Goal: Contribute content: Add original content to the website for others to see

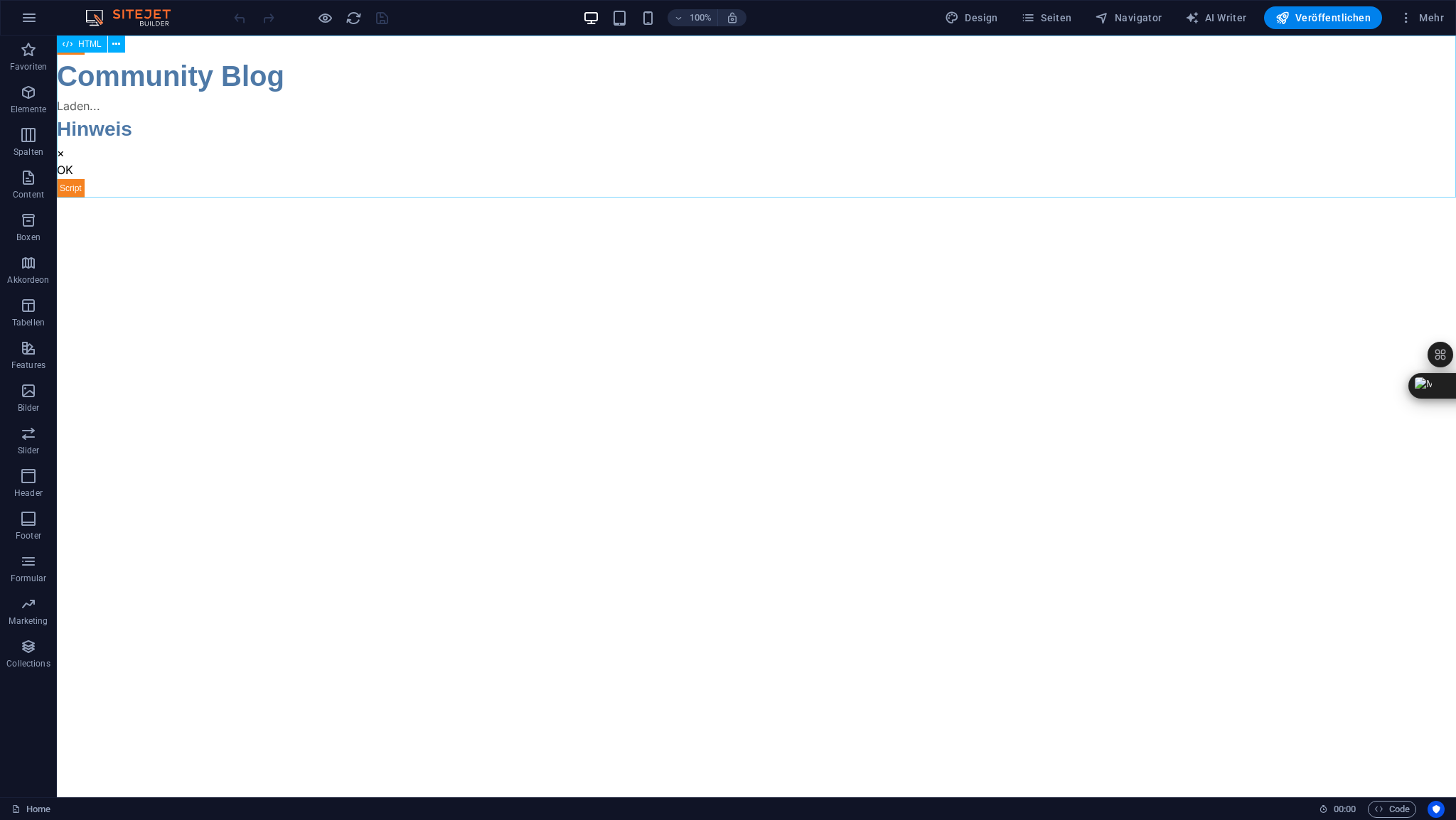
click at [90, 45] on span "HTML" at bounding box center [89, 44] width 23 height 9
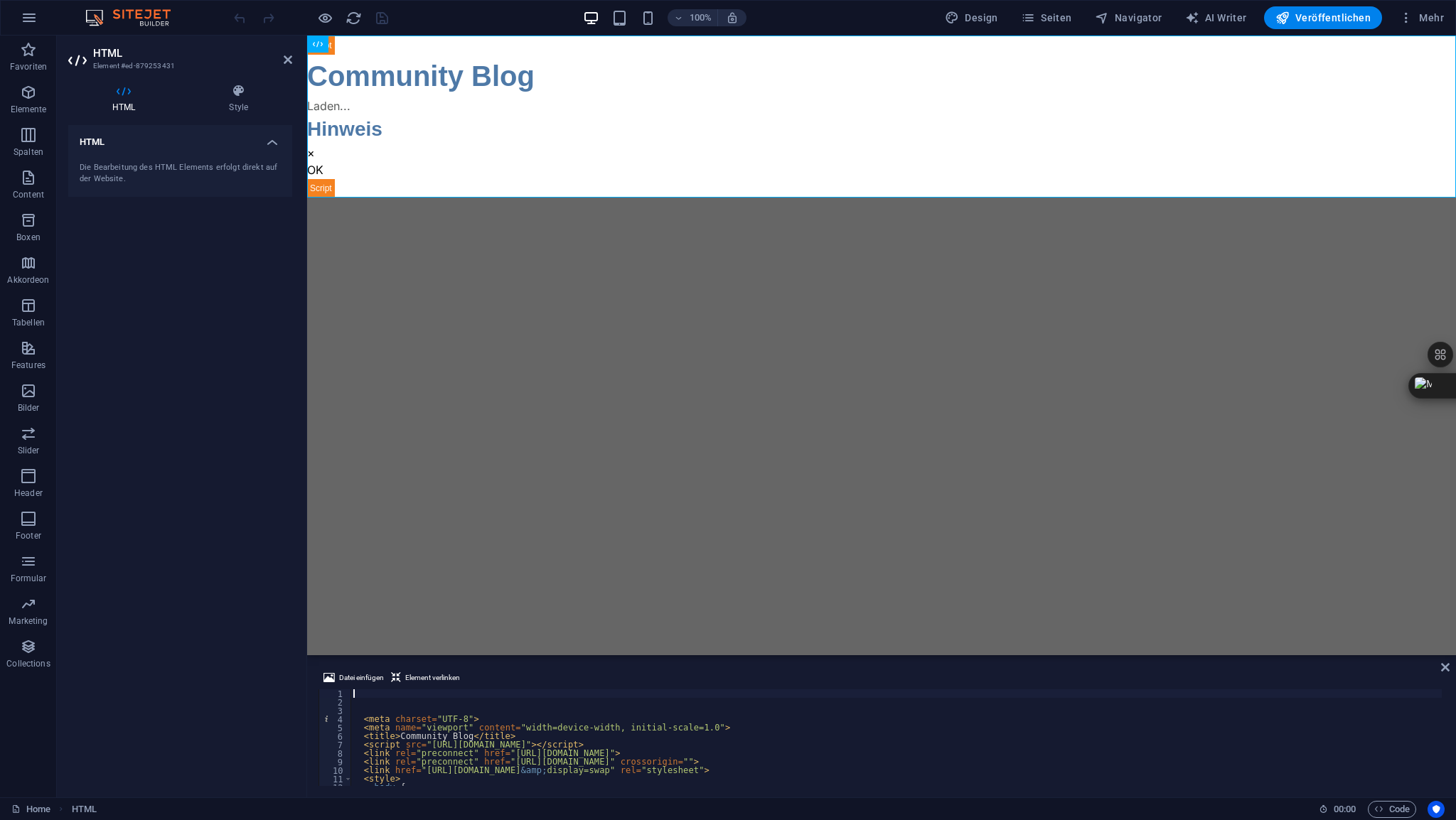
click at [381, 692] on div "< meta charset = "UTF-8" > < meta name = "viewport" content = "width=device-wid…" at bounding box center [1071, 745] width 1441 height 111
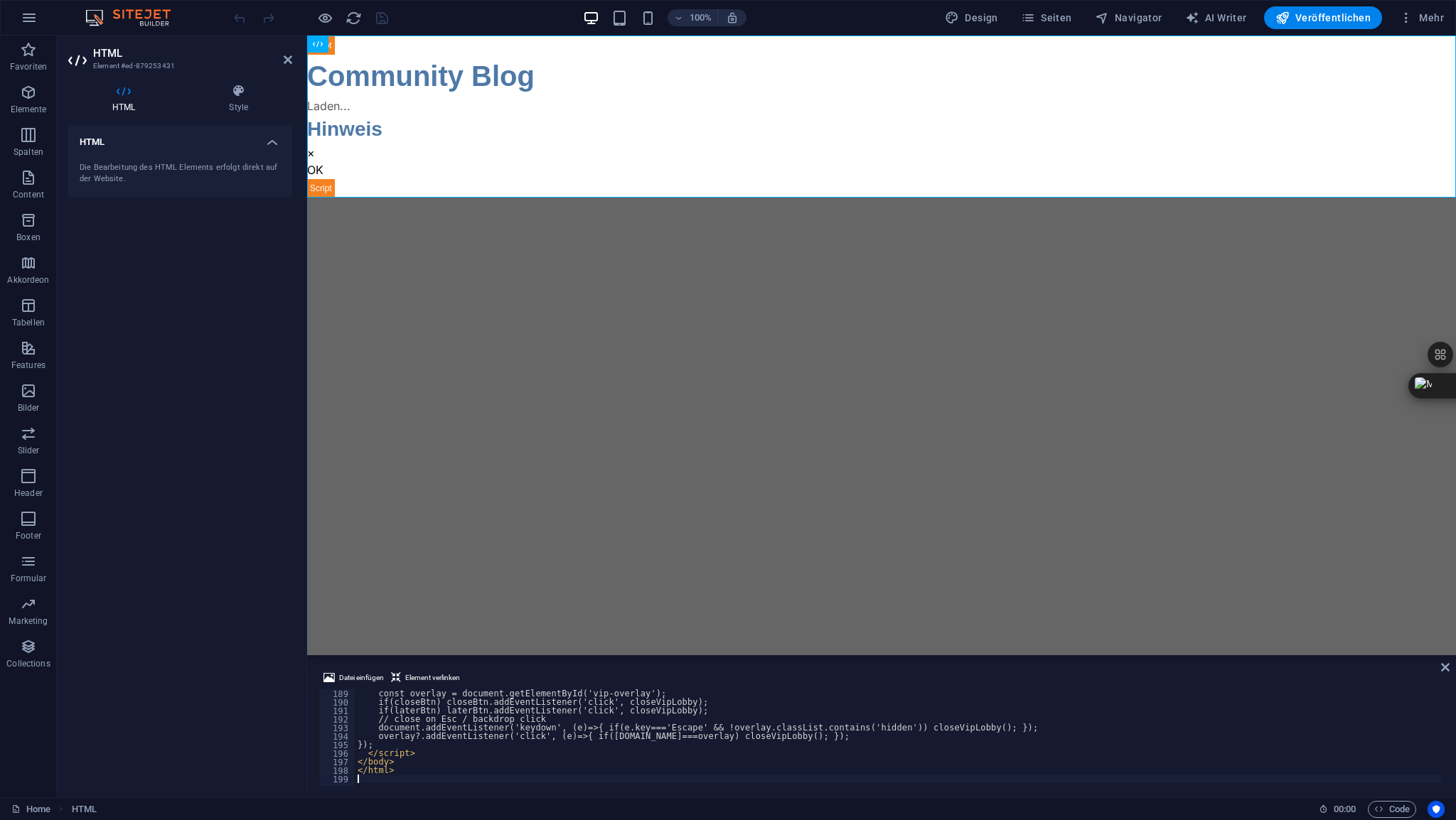
scroll to position [1604, 0]
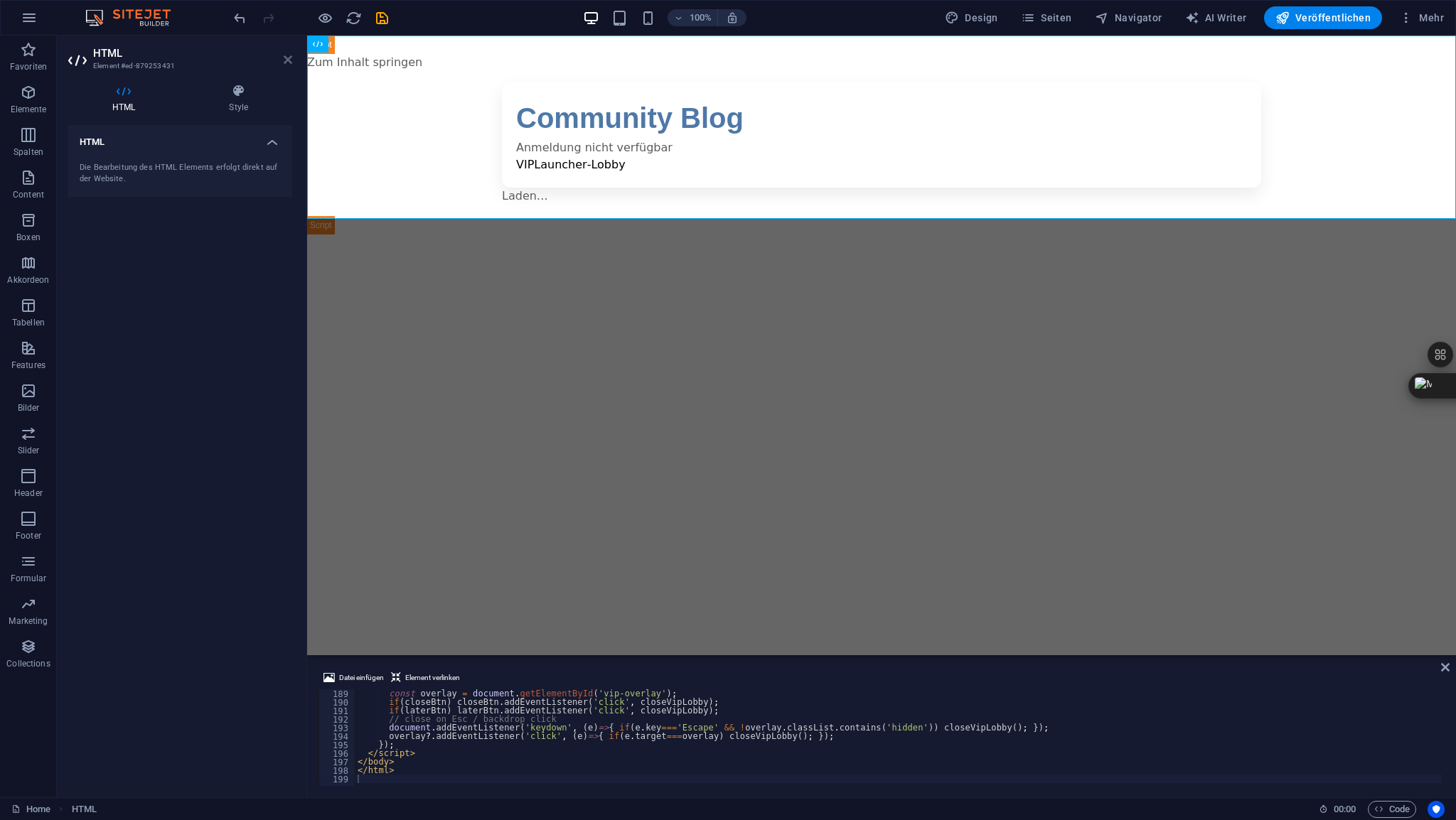
click at [287, 61] on icon at bounding box center [288, 59] width 9 height 11
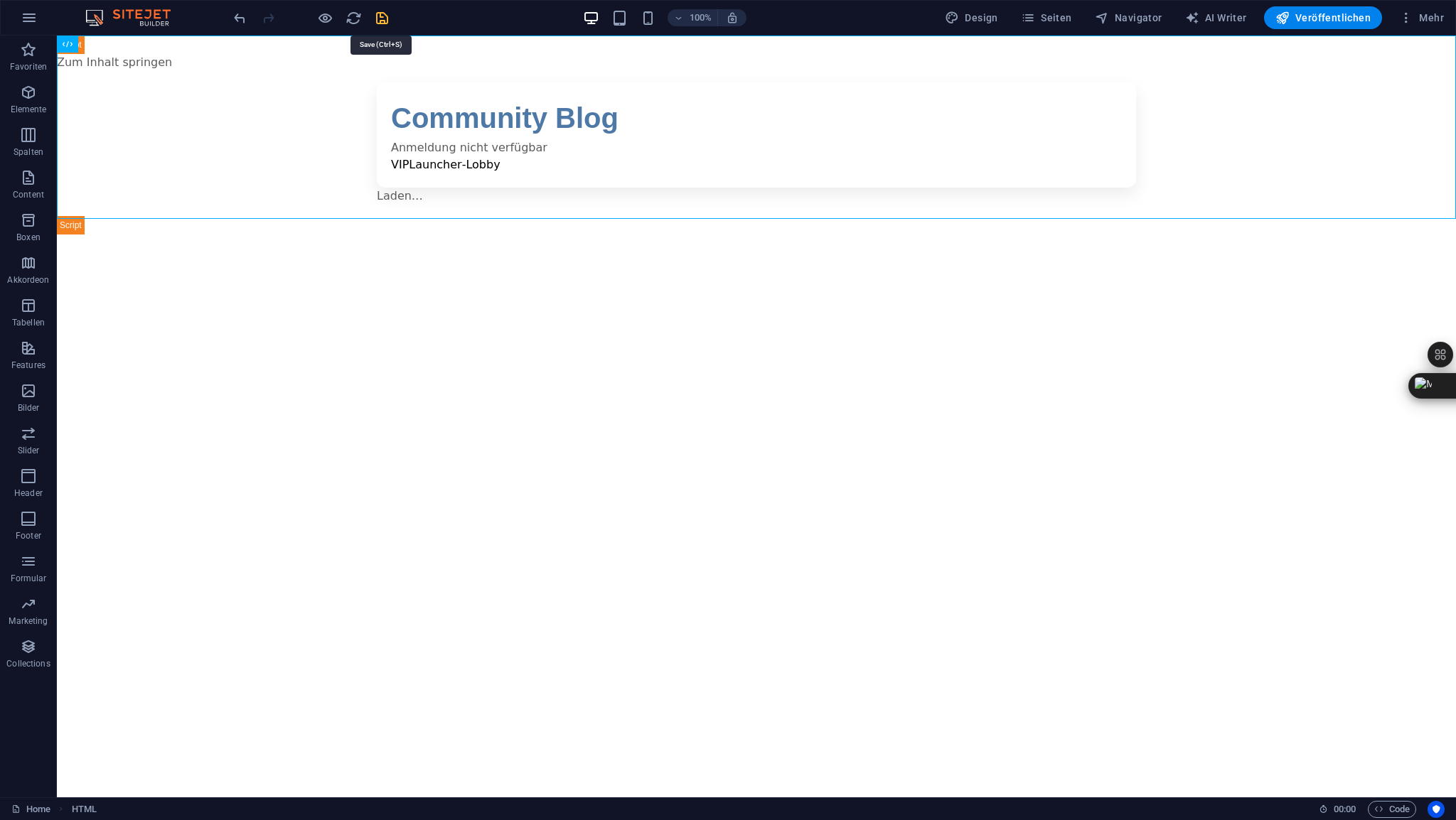
click at [382, 17] on icon "save" at bounding box center [382, 17] width 16 height 16
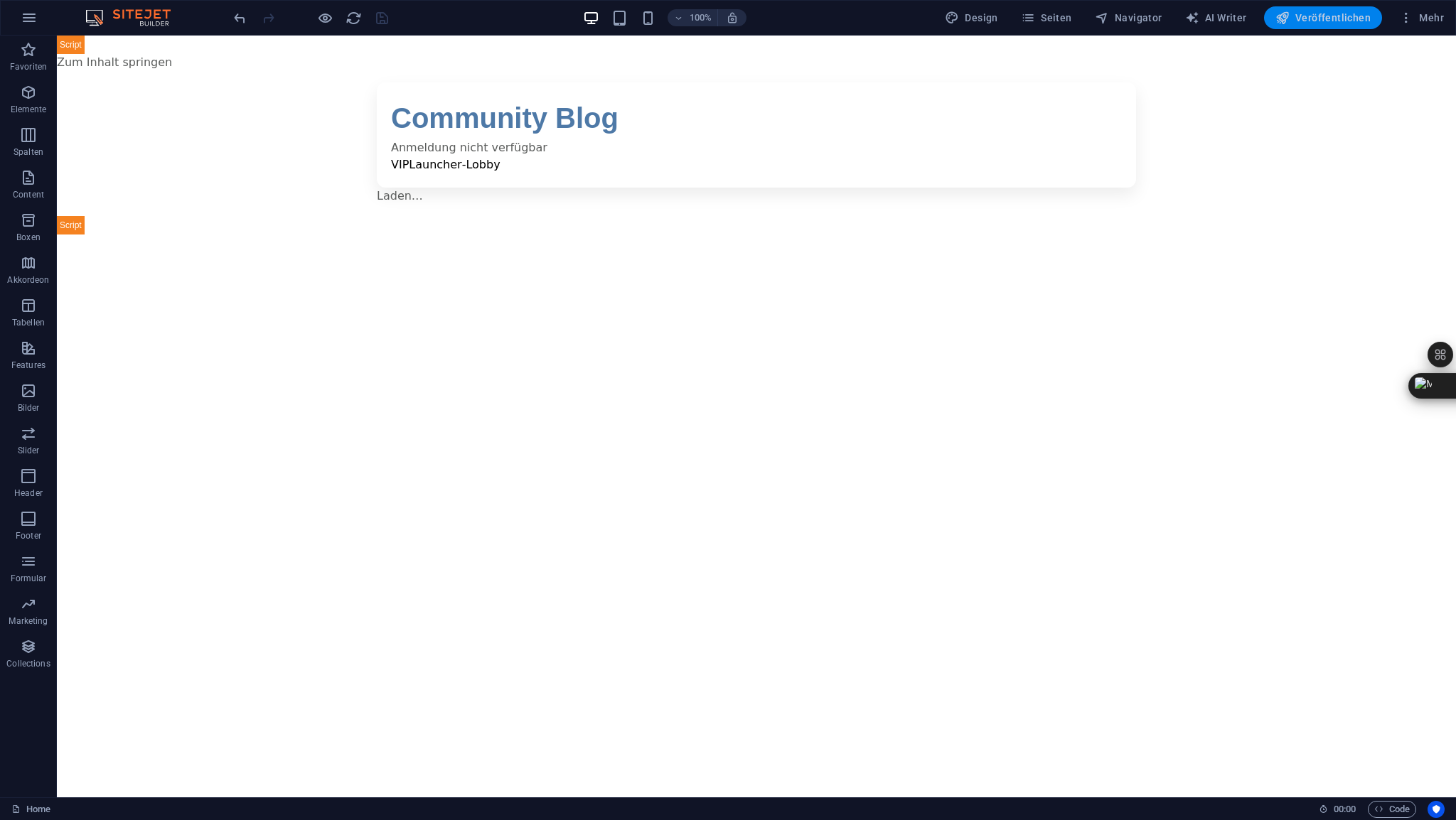
click at [1331, 19] on span "Veröffentlichen" at bounding box center [1323, 17] width 95 height 14
click at [84, 45] on span "HTML" at bounding box center [89, 44] width 23 height 9
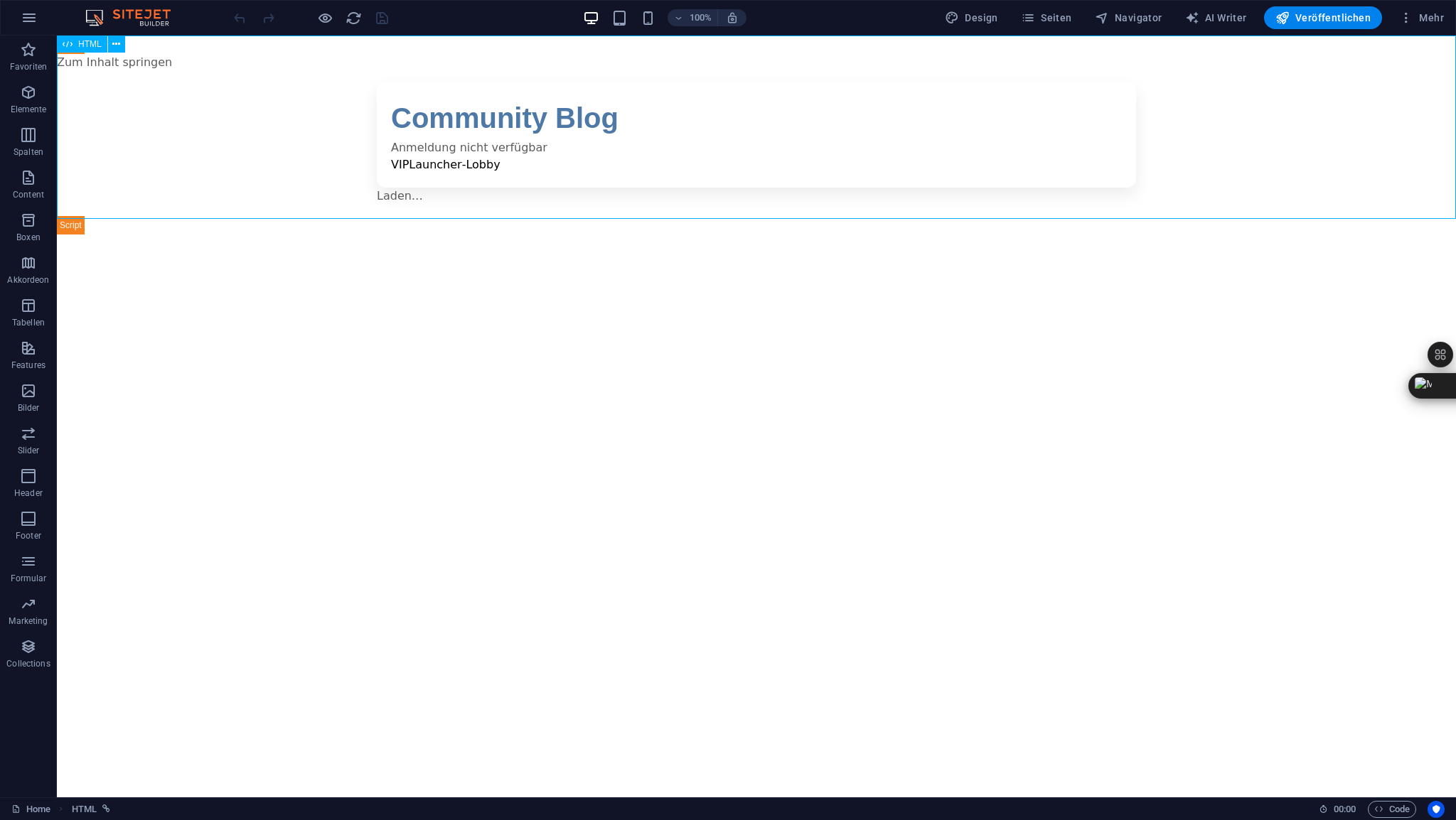
click at [84, 45] on span "HTML" at bounding box center [89, 44] width 23 height 9
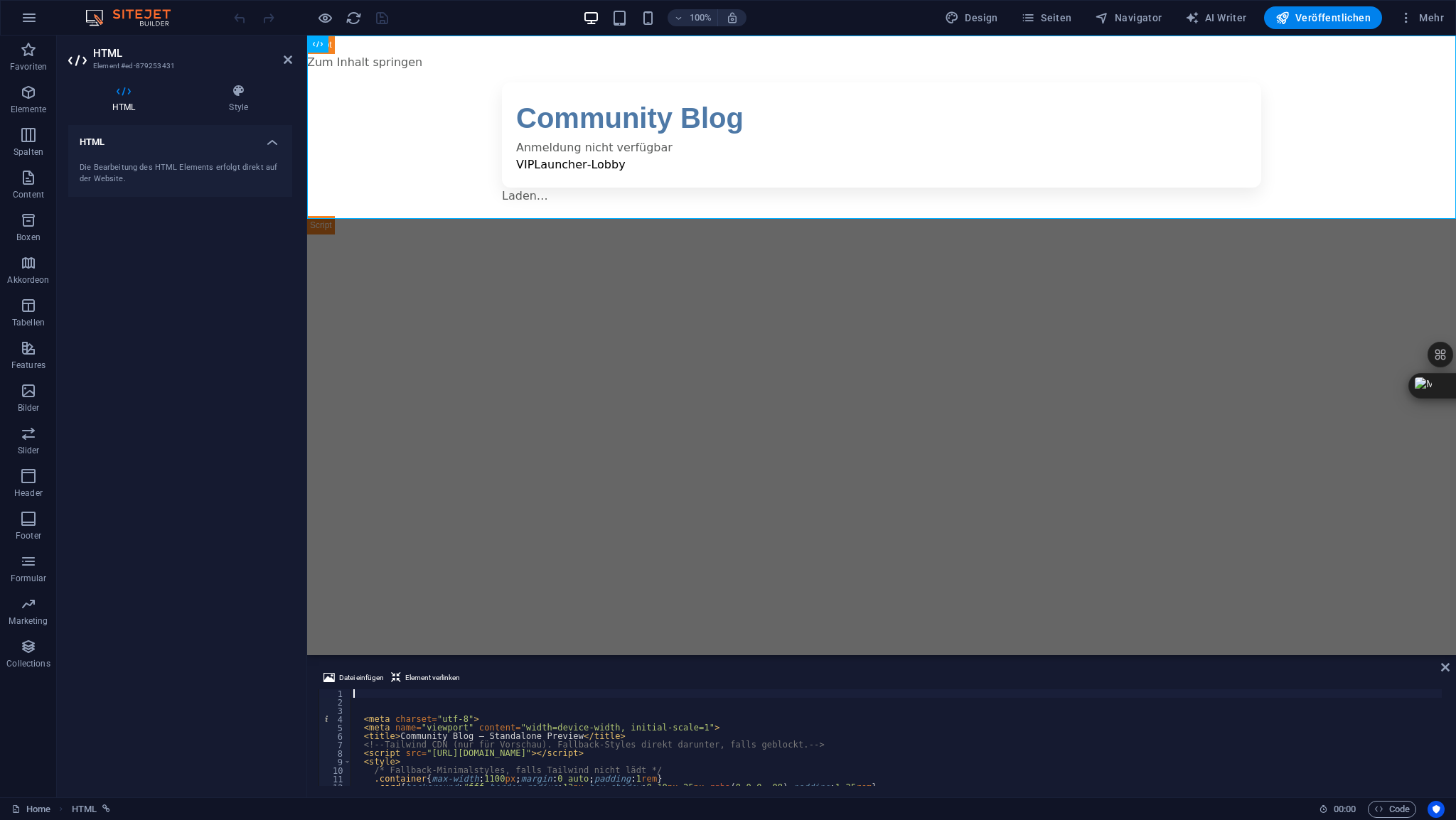
click at [379, 692] on div "< meta charset = "utf-8" > < meta name = "viewport" content = "width=device-wid…" at bounding box center [1017, 745] width 1333 height 111
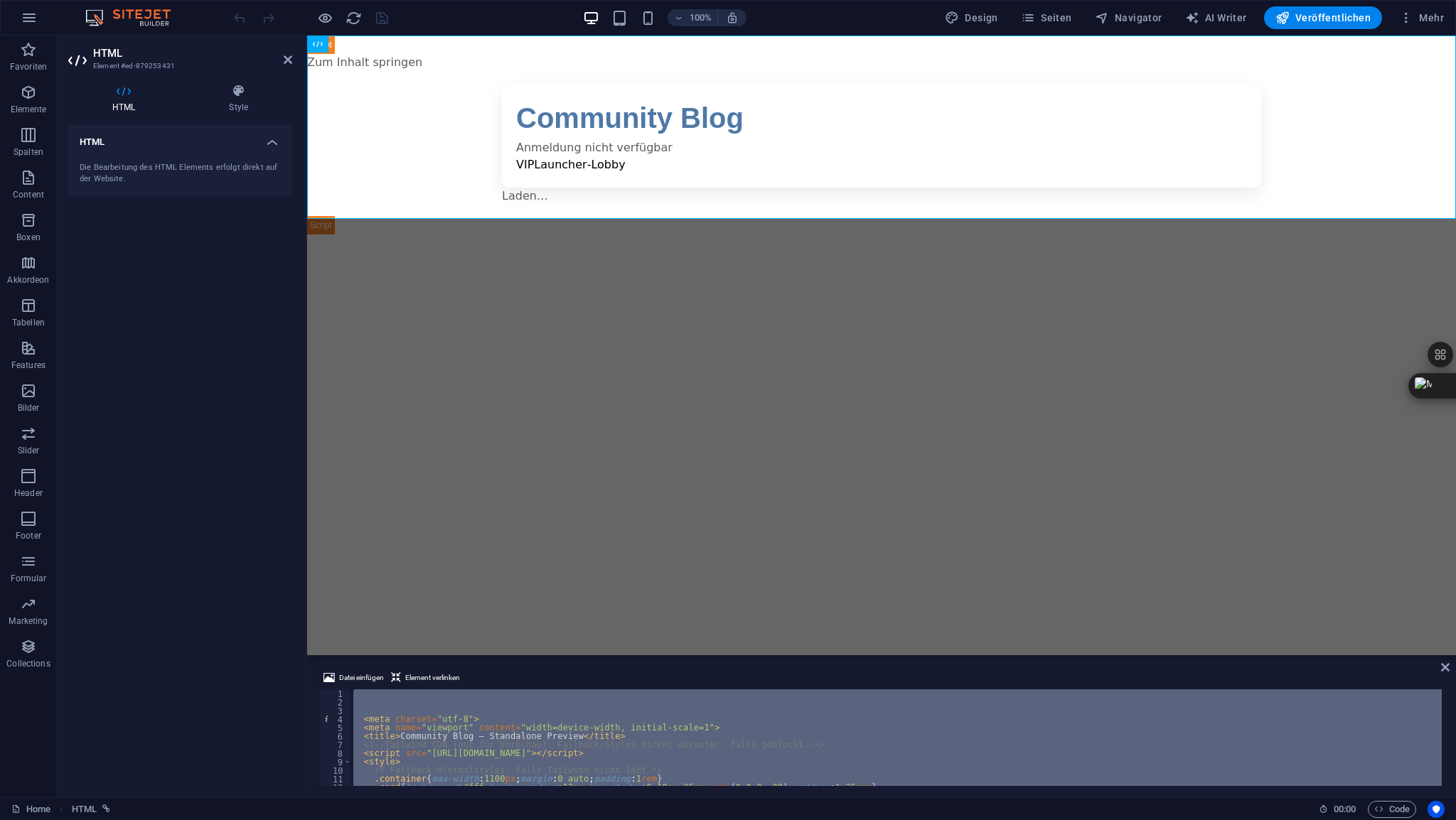
scroll to position [810, 0]
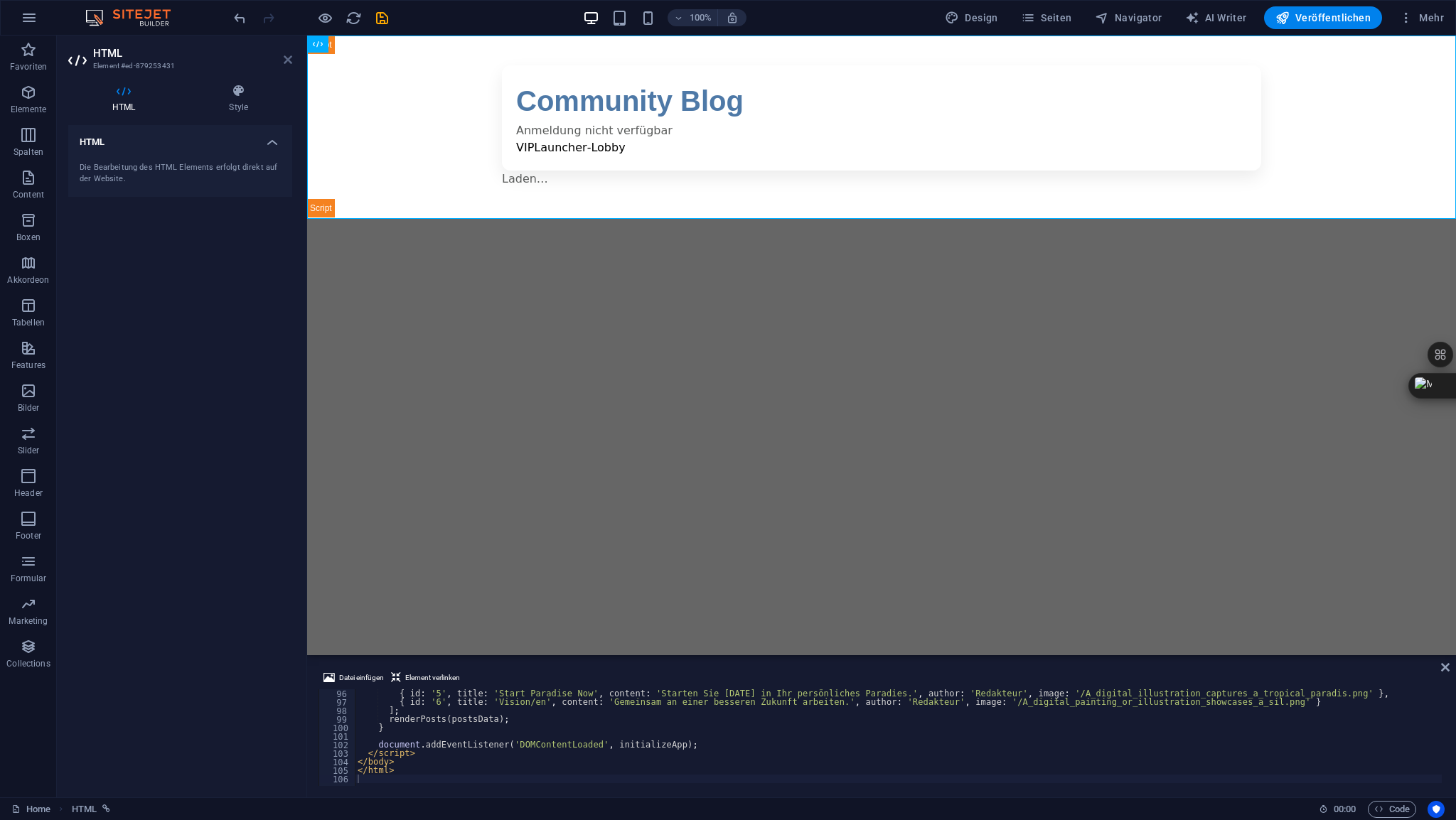
click at [289, 61] on icon at bounding box center [288, 59] width 9 height 11
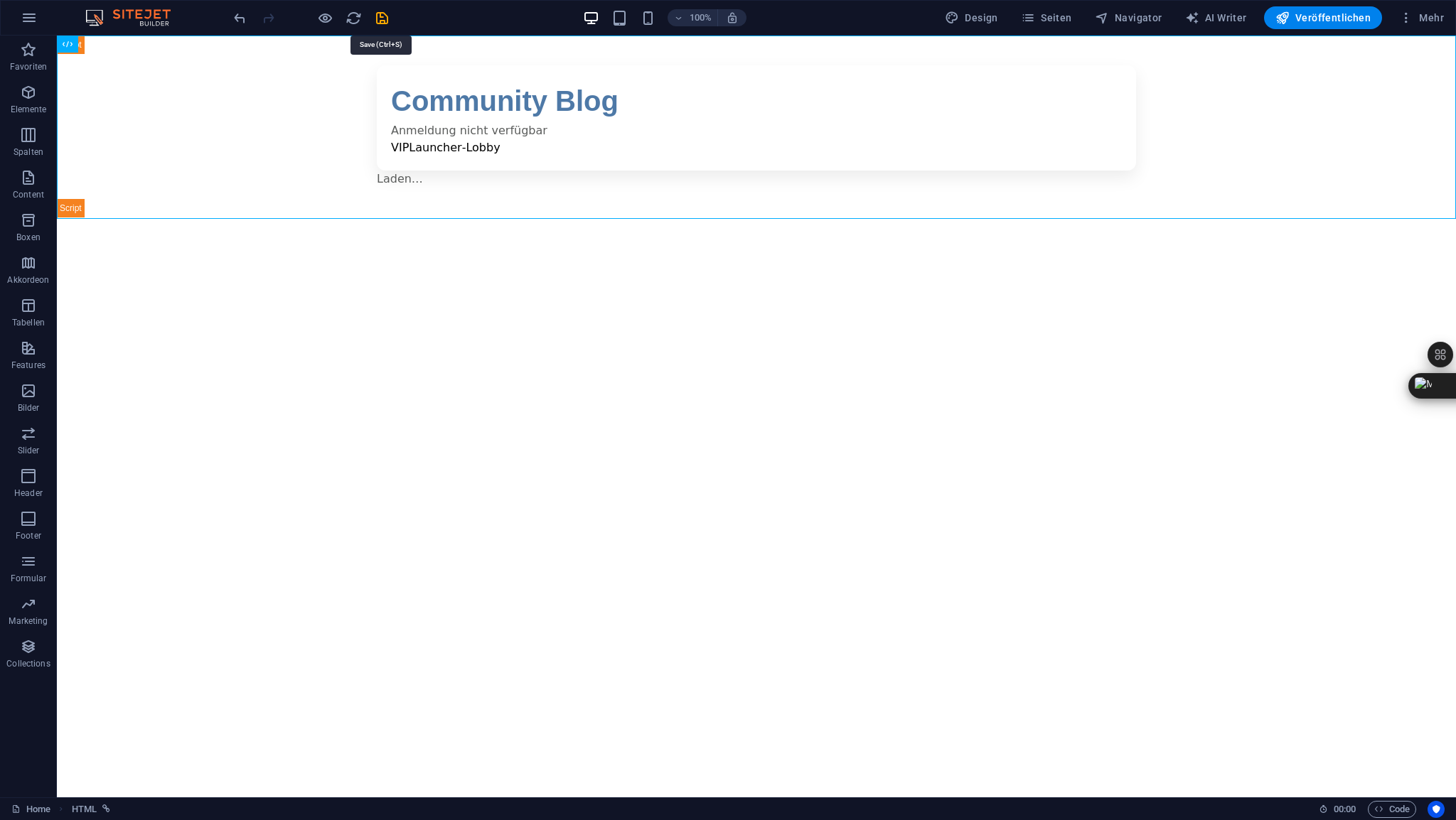
click at [381, 16] on icon "save" at bounding box center [382, 17] width 16 height 16
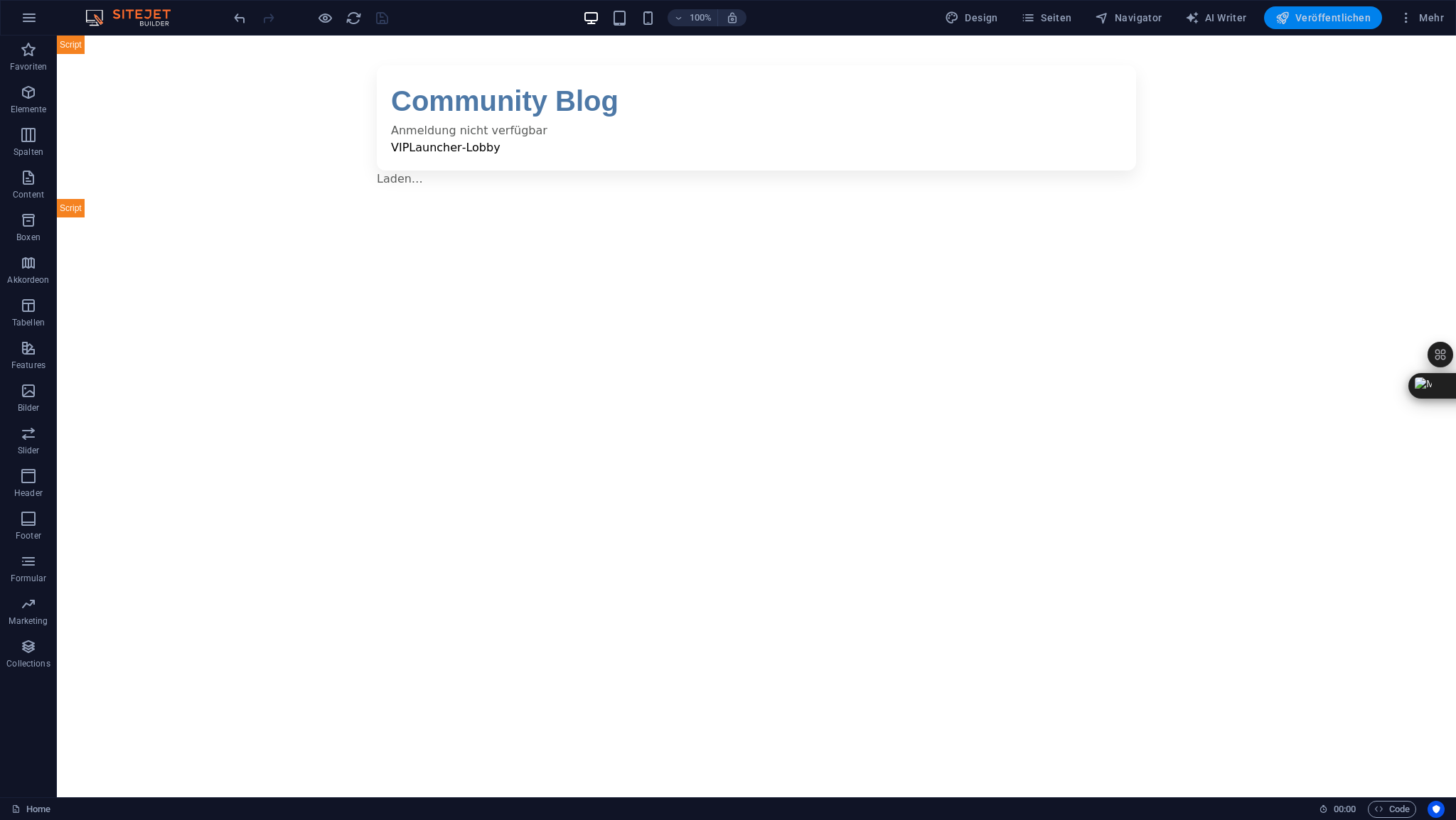
click at [1344, 21] on span "Veröffentlichen" at bounding box center [1323, 17] width 95 height 14
click at [84, 44] on span "HTML" at bounding box center [89, 44] width 23 height 9
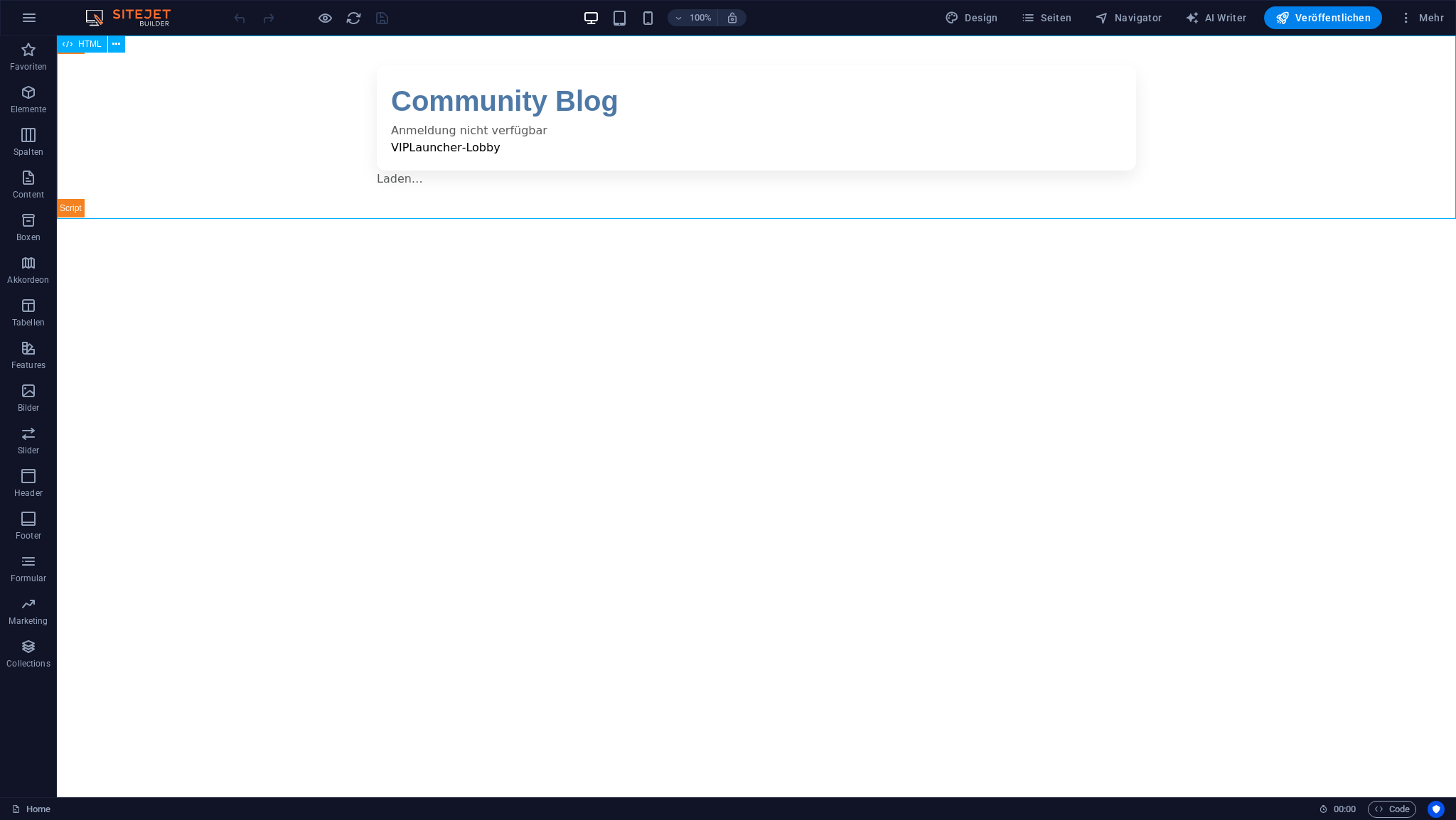
click at [84, 44] on span "HTML" at bounding box center [89, 44] width 23 height 9
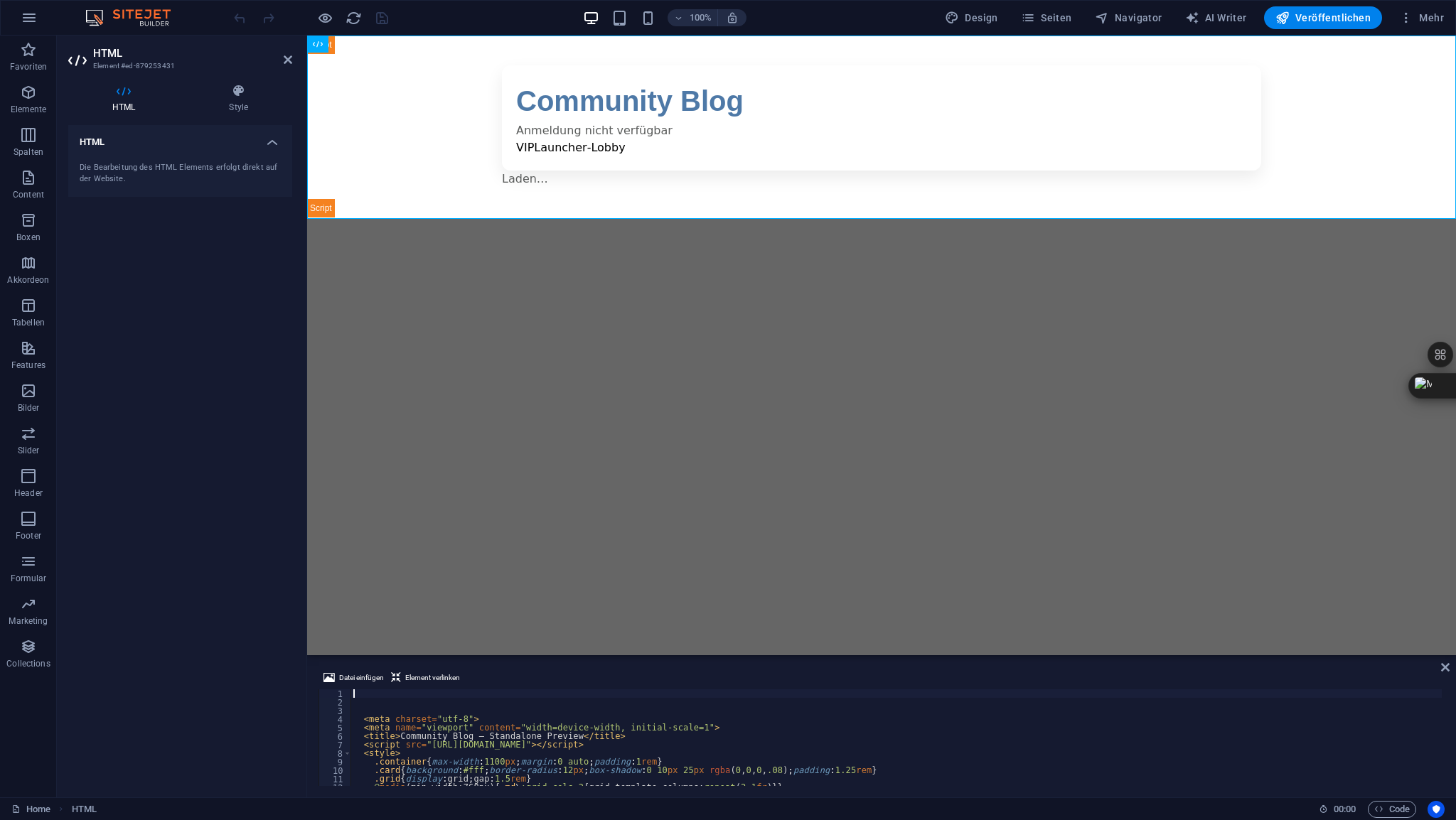
click at [371, 692] on div "< meta charset = "utf-8" > < meta name = "viewport" content = "width=device-wid…" at bounding box center [954, 745] width 1206 height 111
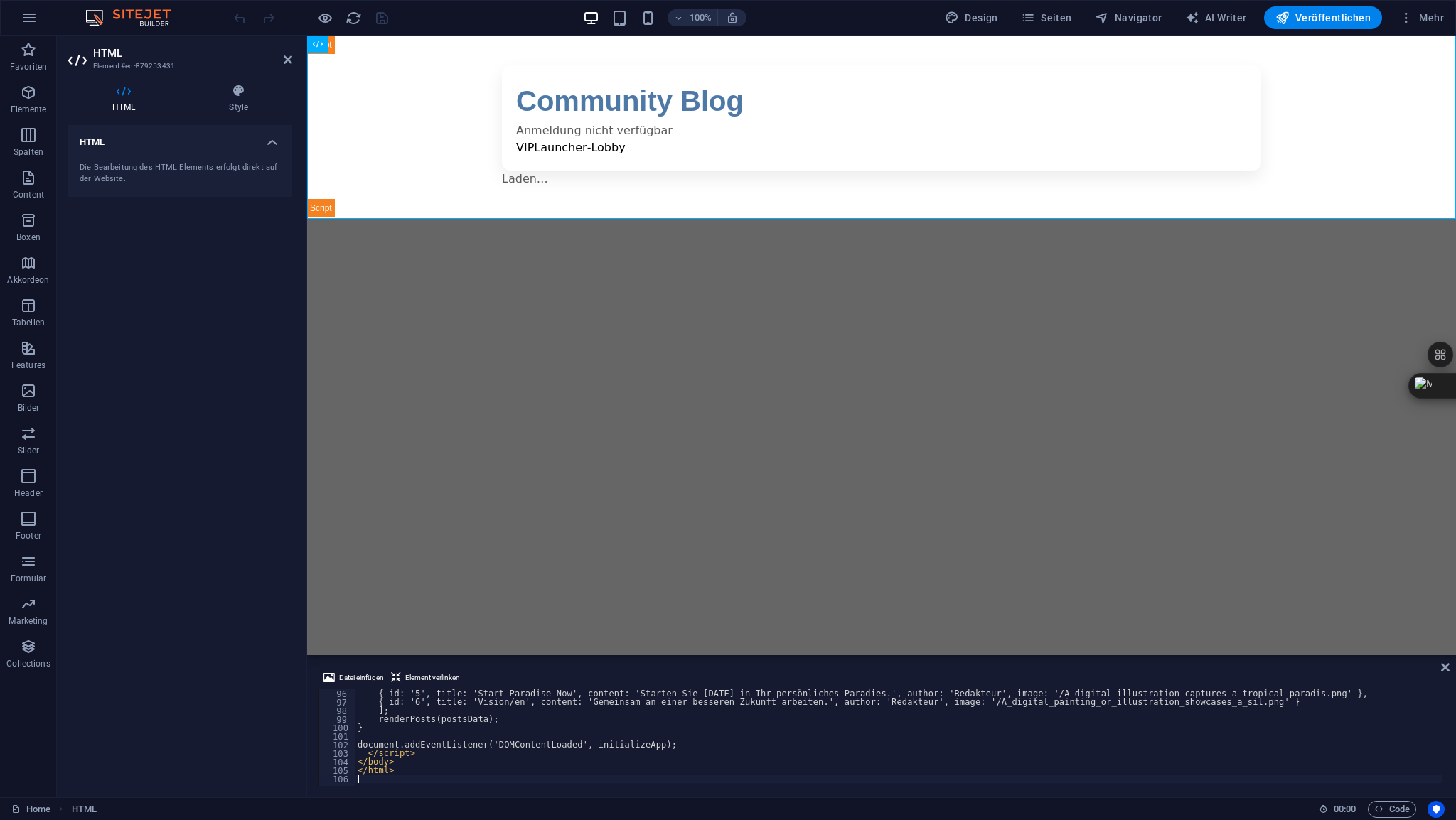
scroll to position [810, 0]
click at [285, 57] on icon at bounding box center [288, 59] width 9 height 11
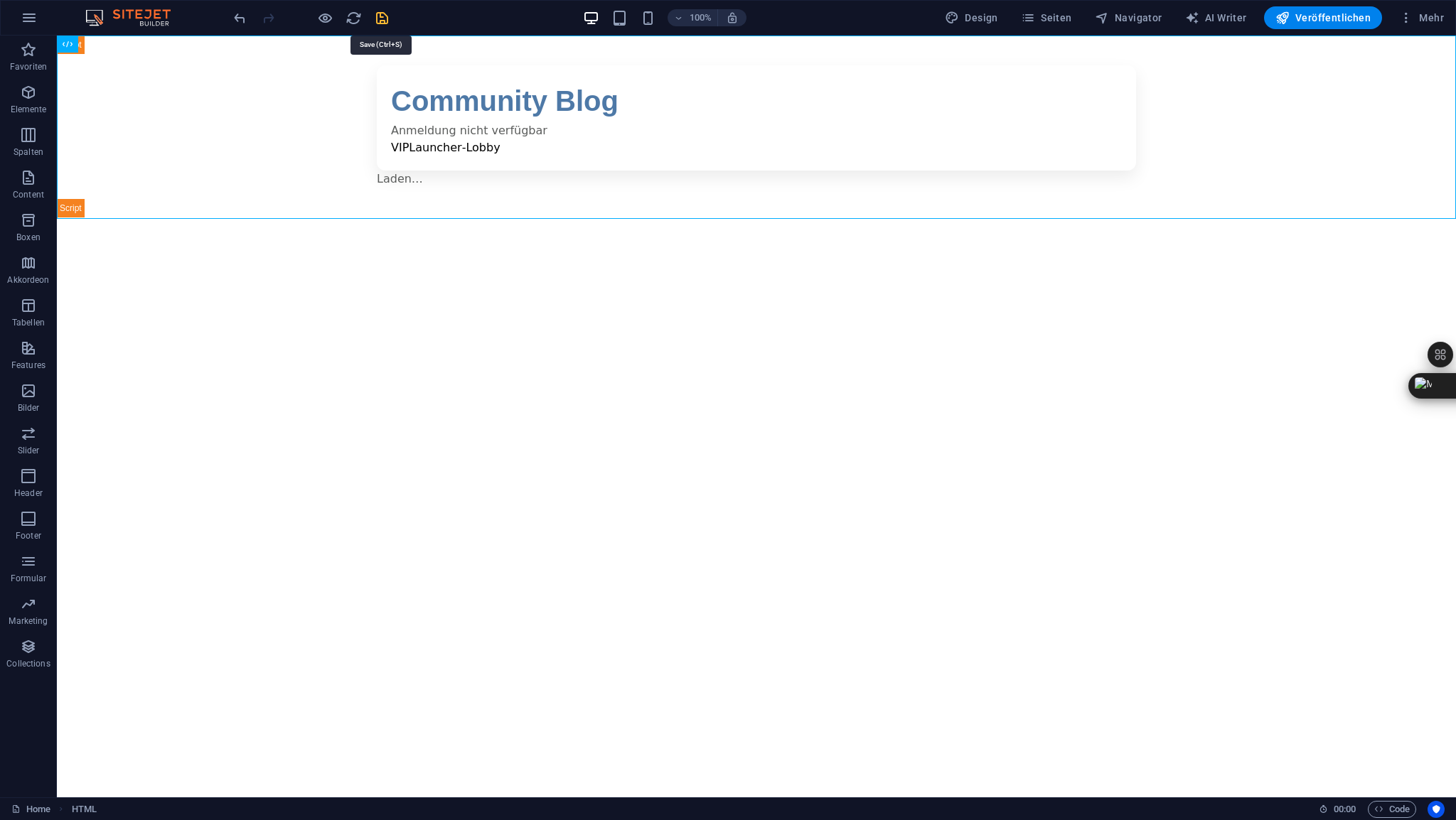
click at [384, 17] on icon "save" at bounding box center [382, 17] width 16 height 16
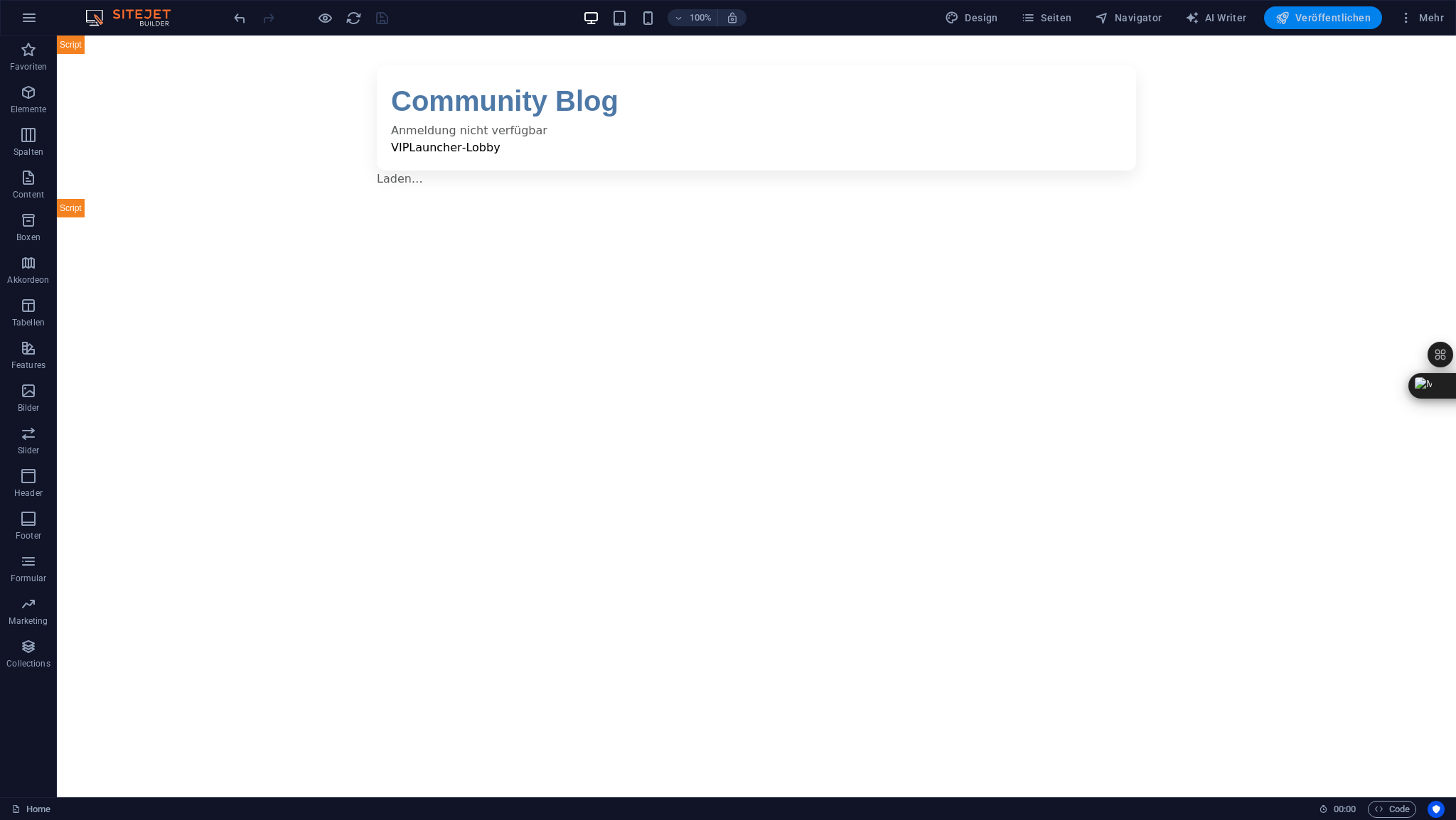
click at [1329, 15] on span "Veröffentlichen" at bounding box center [1323, 17] width 95 height 14
click at [93, 45] on span "HTML" at bounding box center [89, 44] width 23 height 9
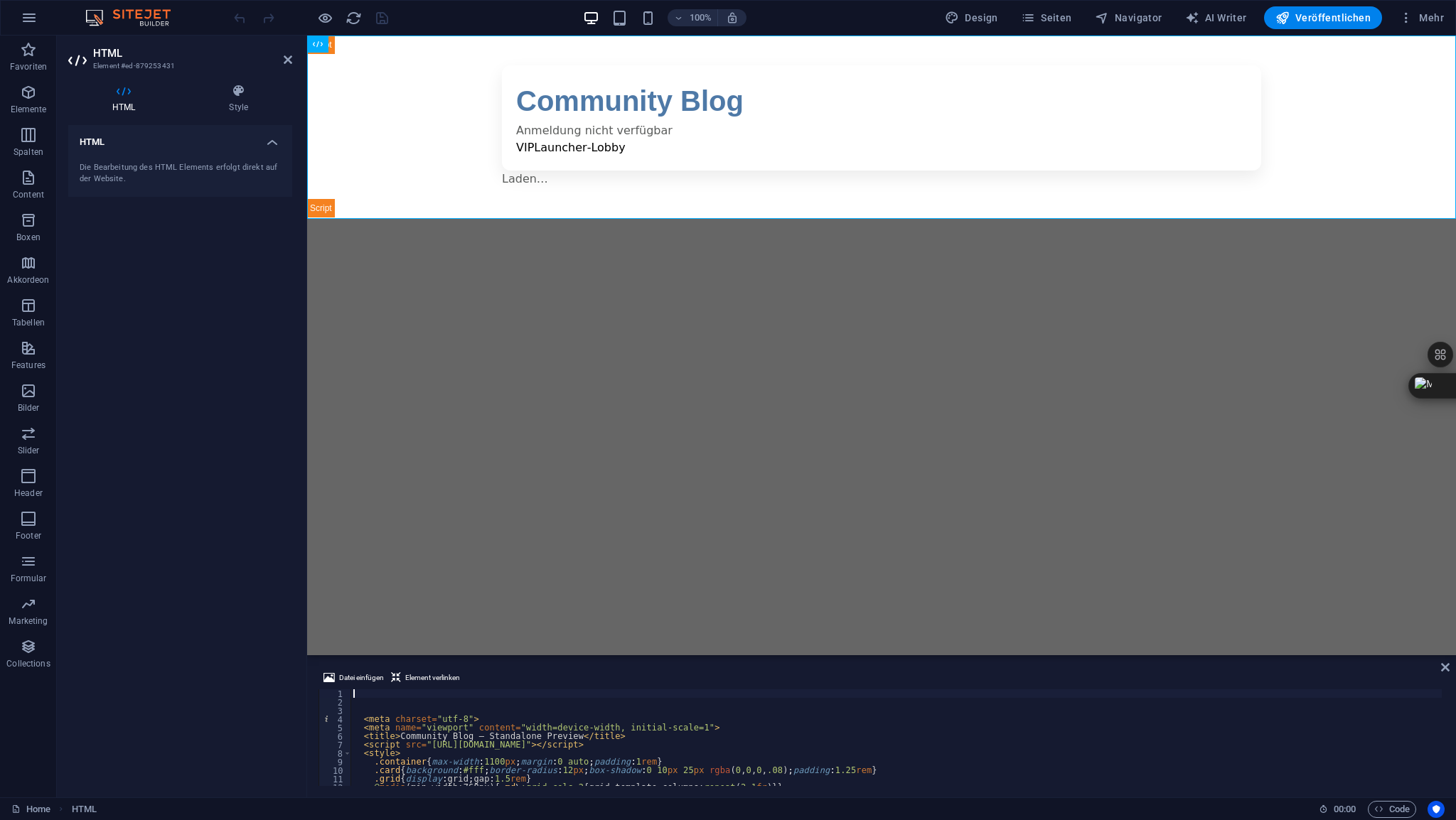
click at [364, 692] on div "< meta charset = "utf-8" > < meta name = "viewport" content = "width=device-wid…" at bounding box center [954, 745] width 1206 height 111
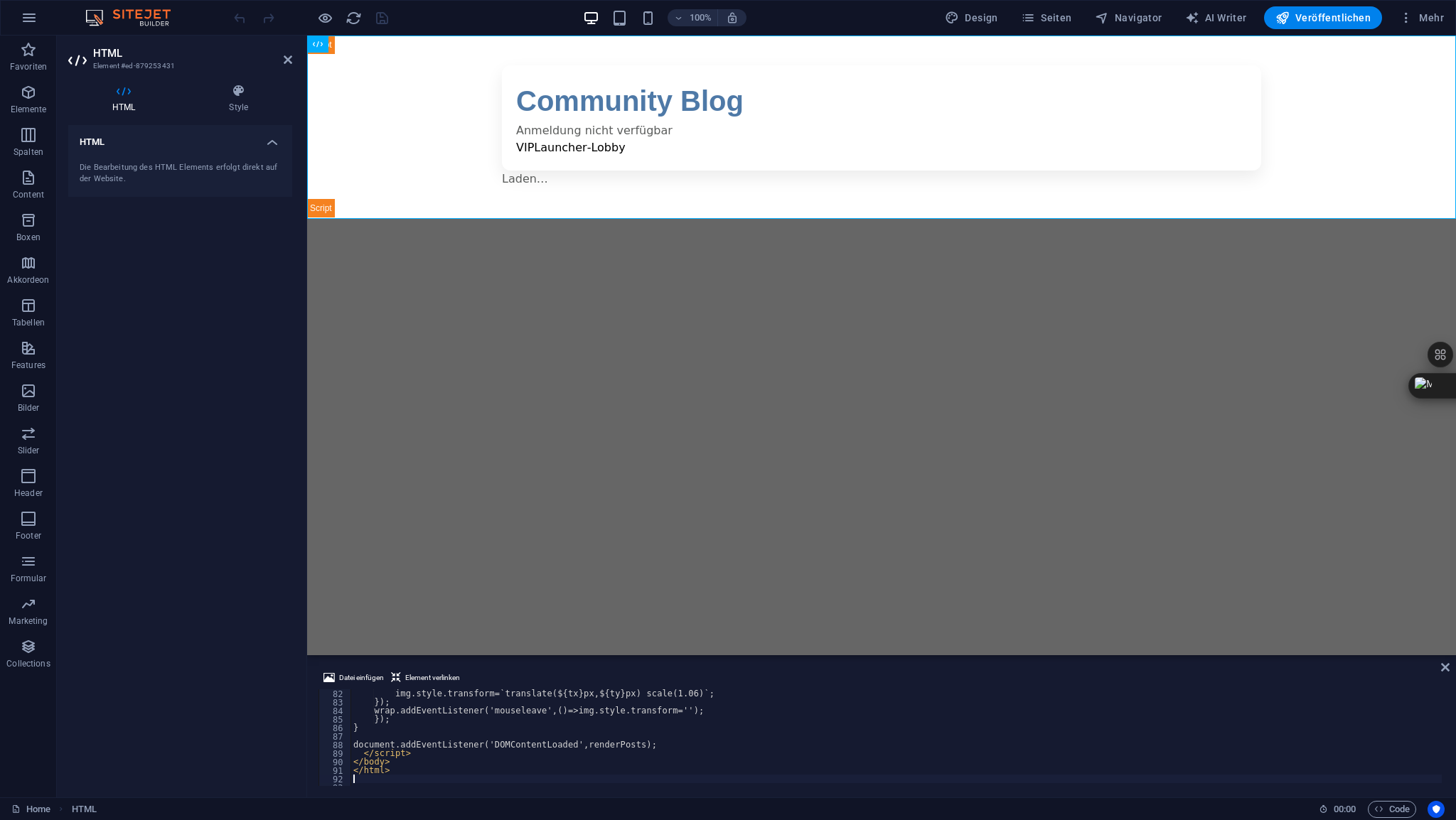
scroll to position [691, 0]
type textarea "});"
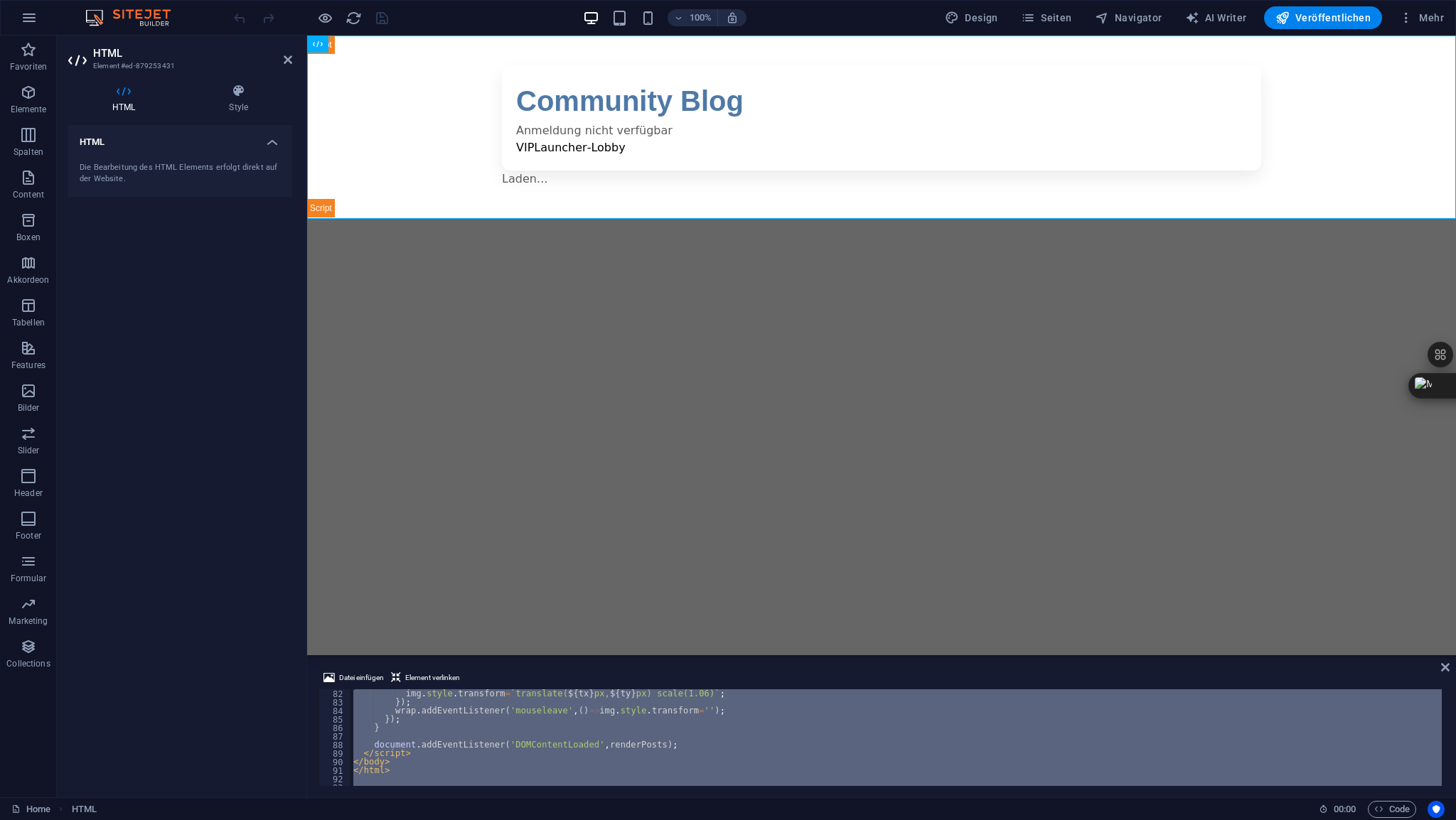
scroll to position [688, 0]
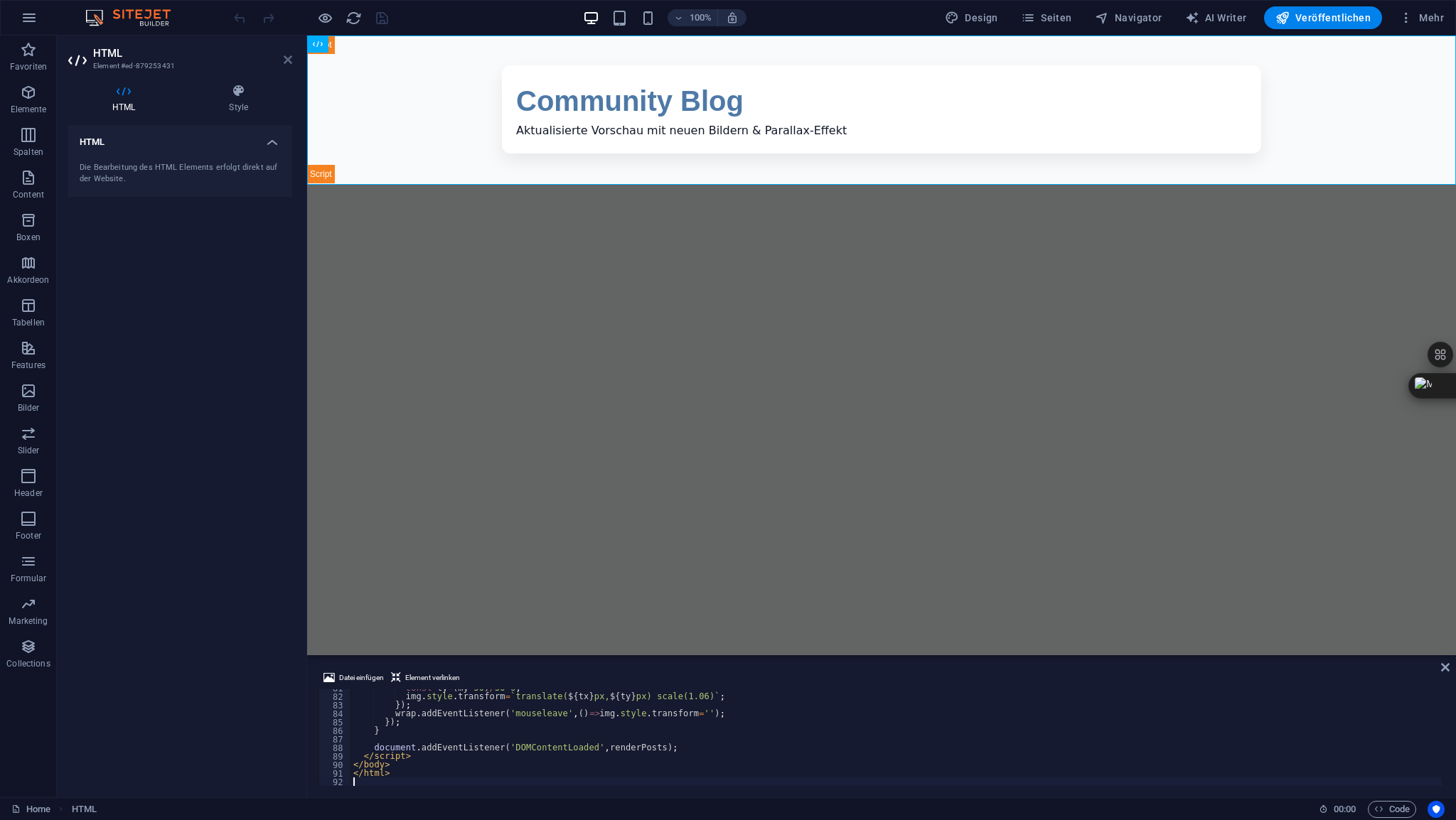
click at [287, 59] on icon at bounding box center [288, 59] width 9 height 11
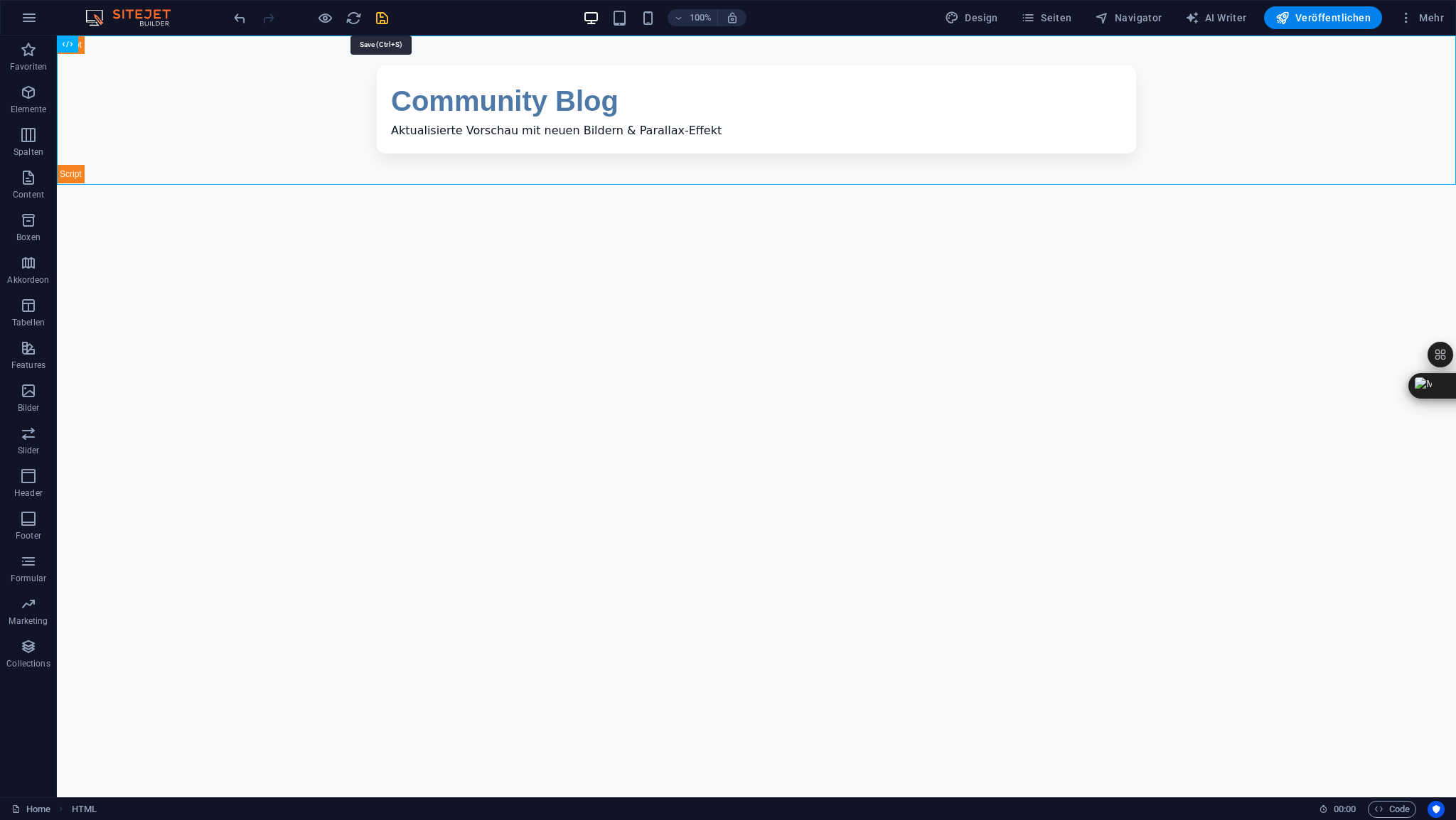
click at [383, 17] on icon "save" at bounding box center [382, 17] width 16 height 16
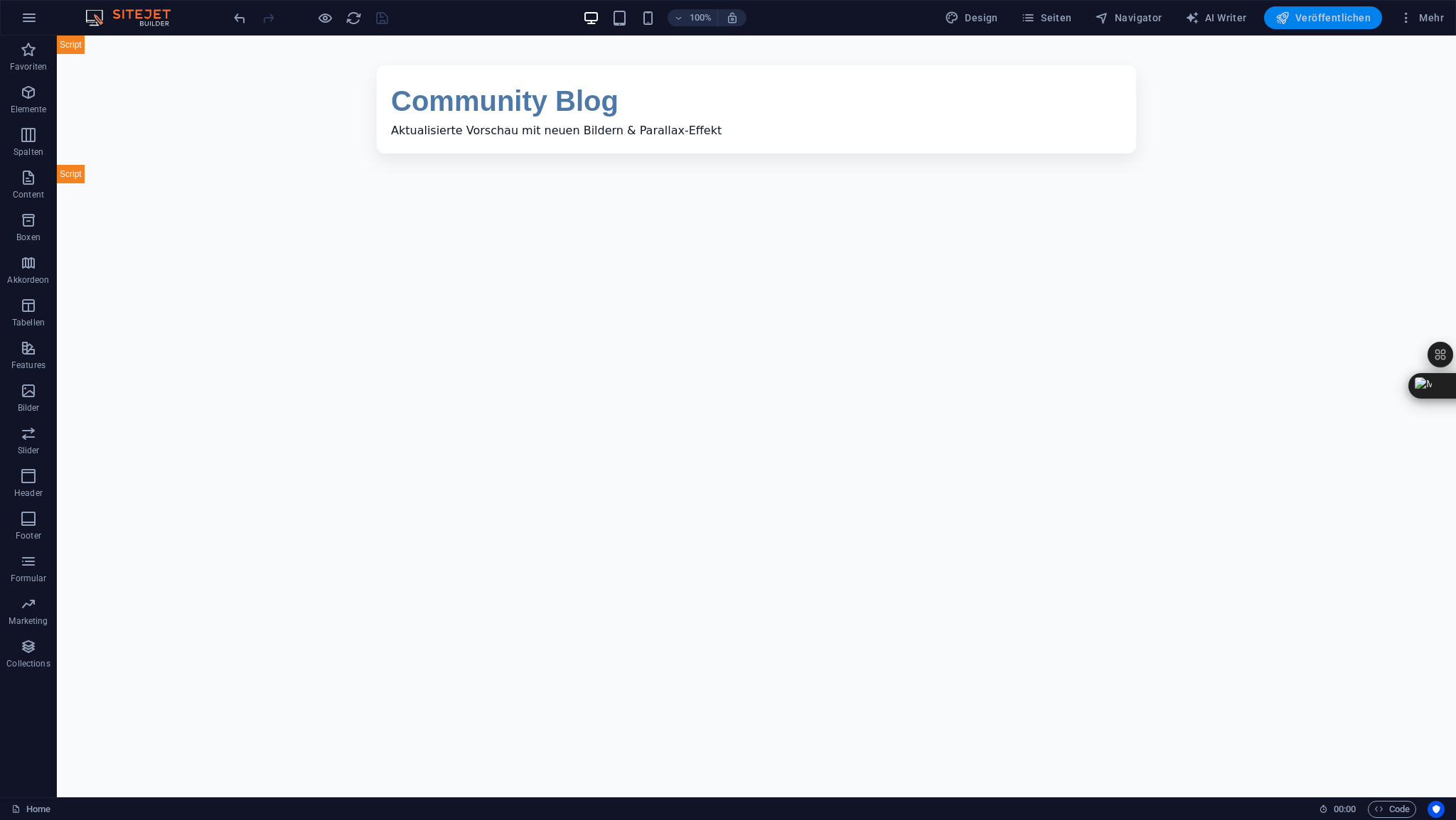
click at [1335, 21] on span "Veröffentlichen" at bounding box center [1323, 17] width 95 height 14
click at [95, 45] on span "HTML" at bounding box center [89, 44] width 23 height 9
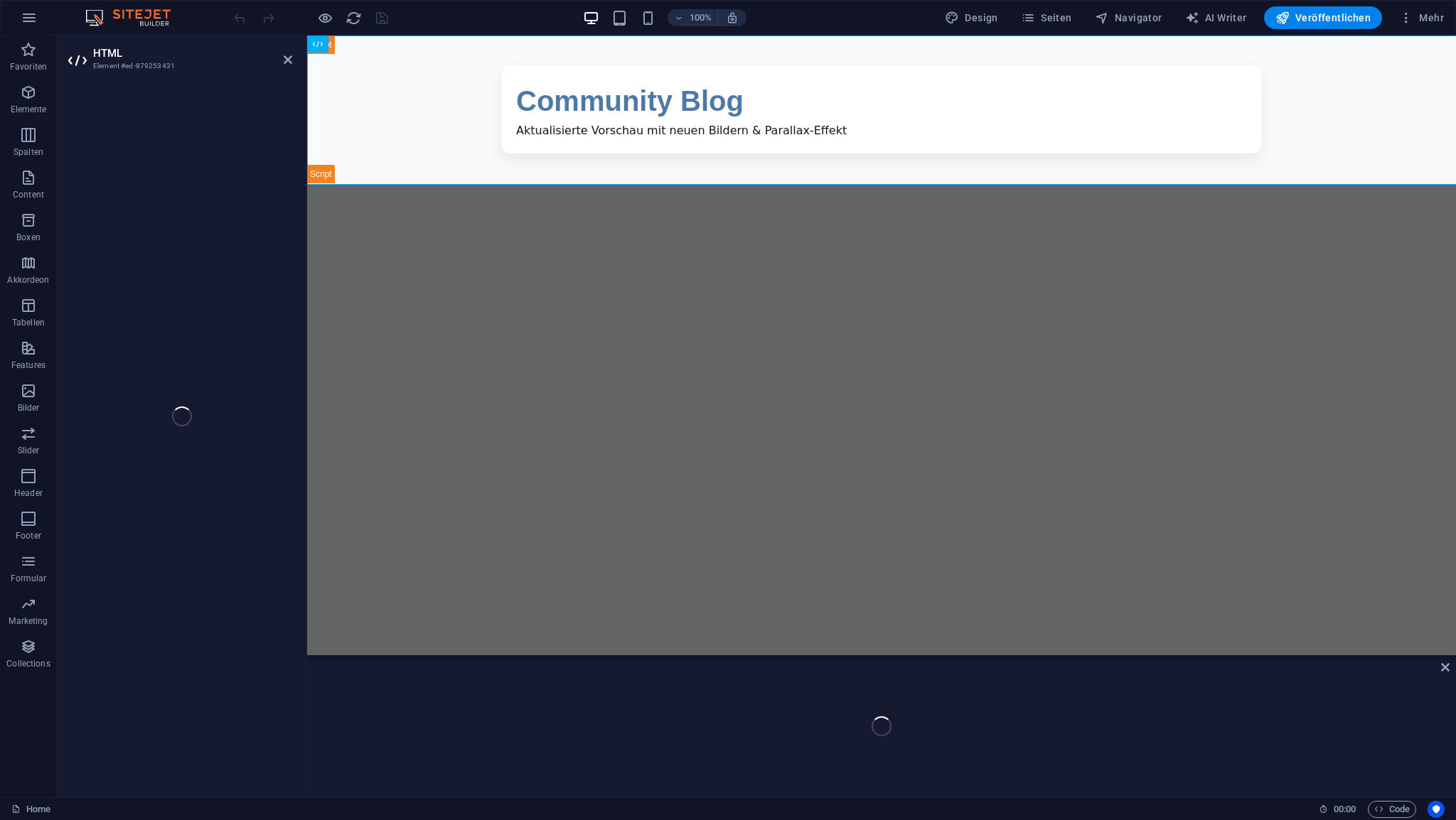
click at [95, 45] on div "HTML Element #ed-879253431 HTML" at bounding box center [757, 417] width 1399 height 762
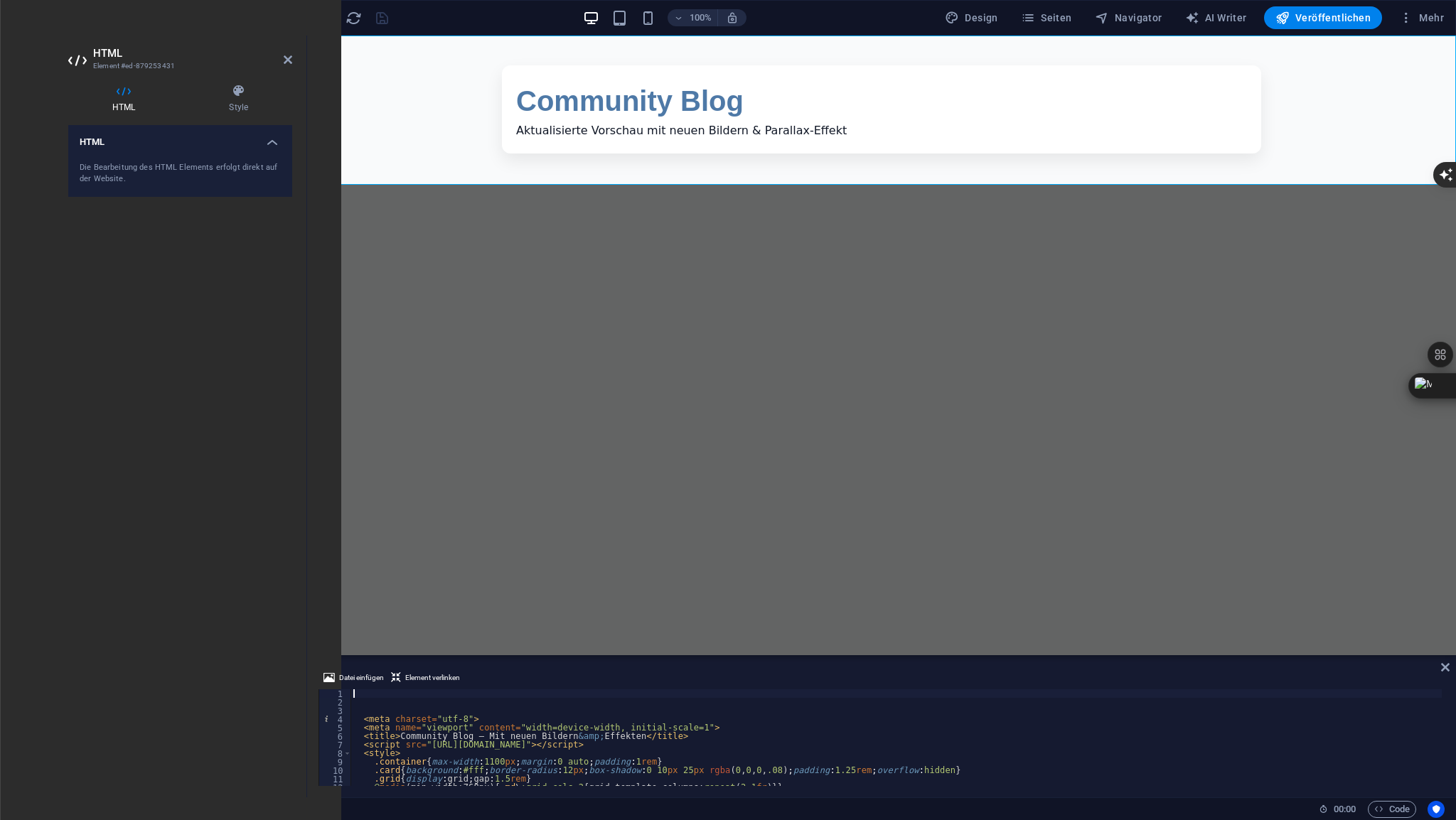
click at [377, 695] on div "< meta charset = "utf-8" > < meta name = "viewport" content = "width=device-wid…" at bounding box center [896, 746] width 1092 height 114
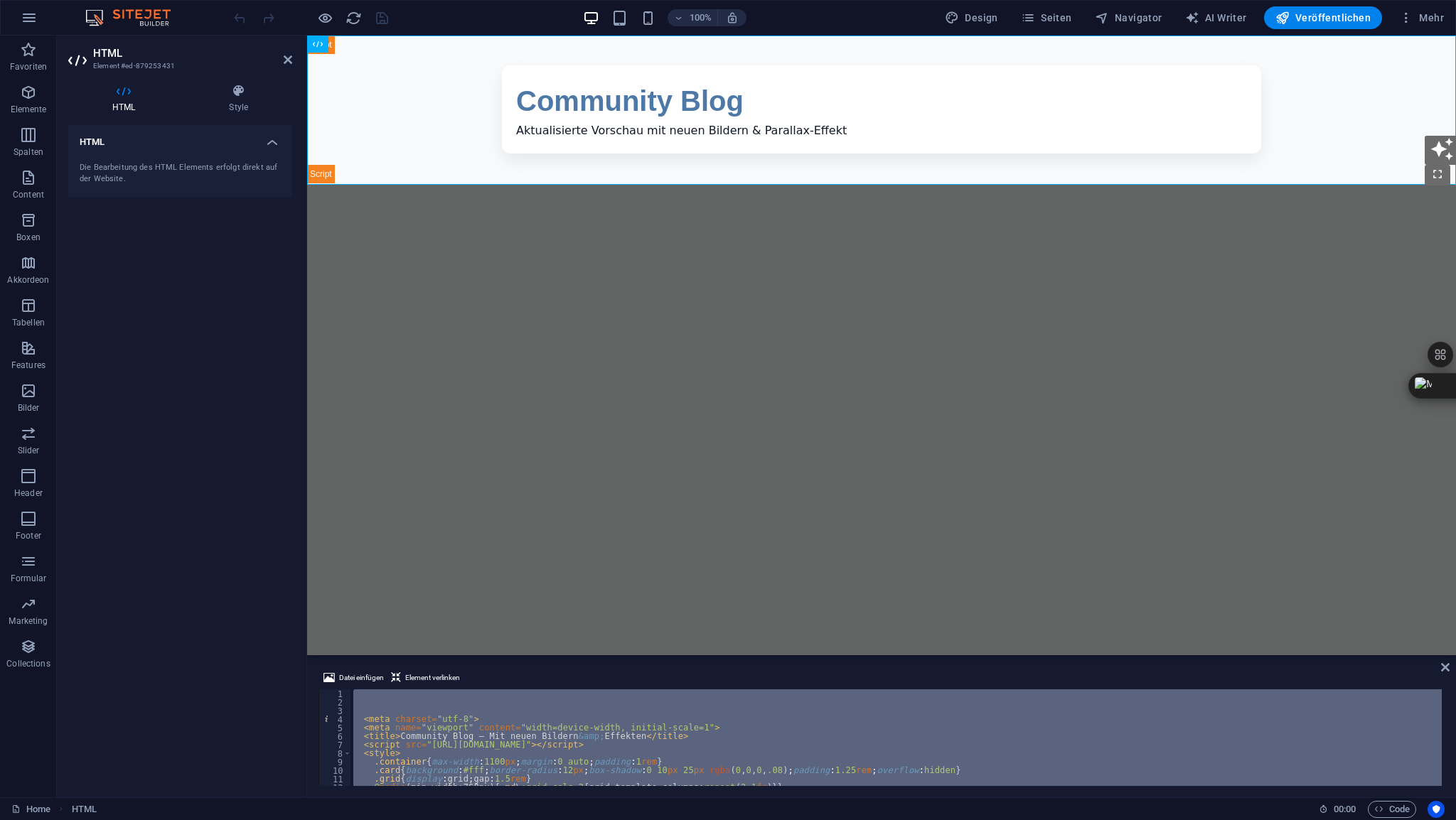
type textarea "</html>"
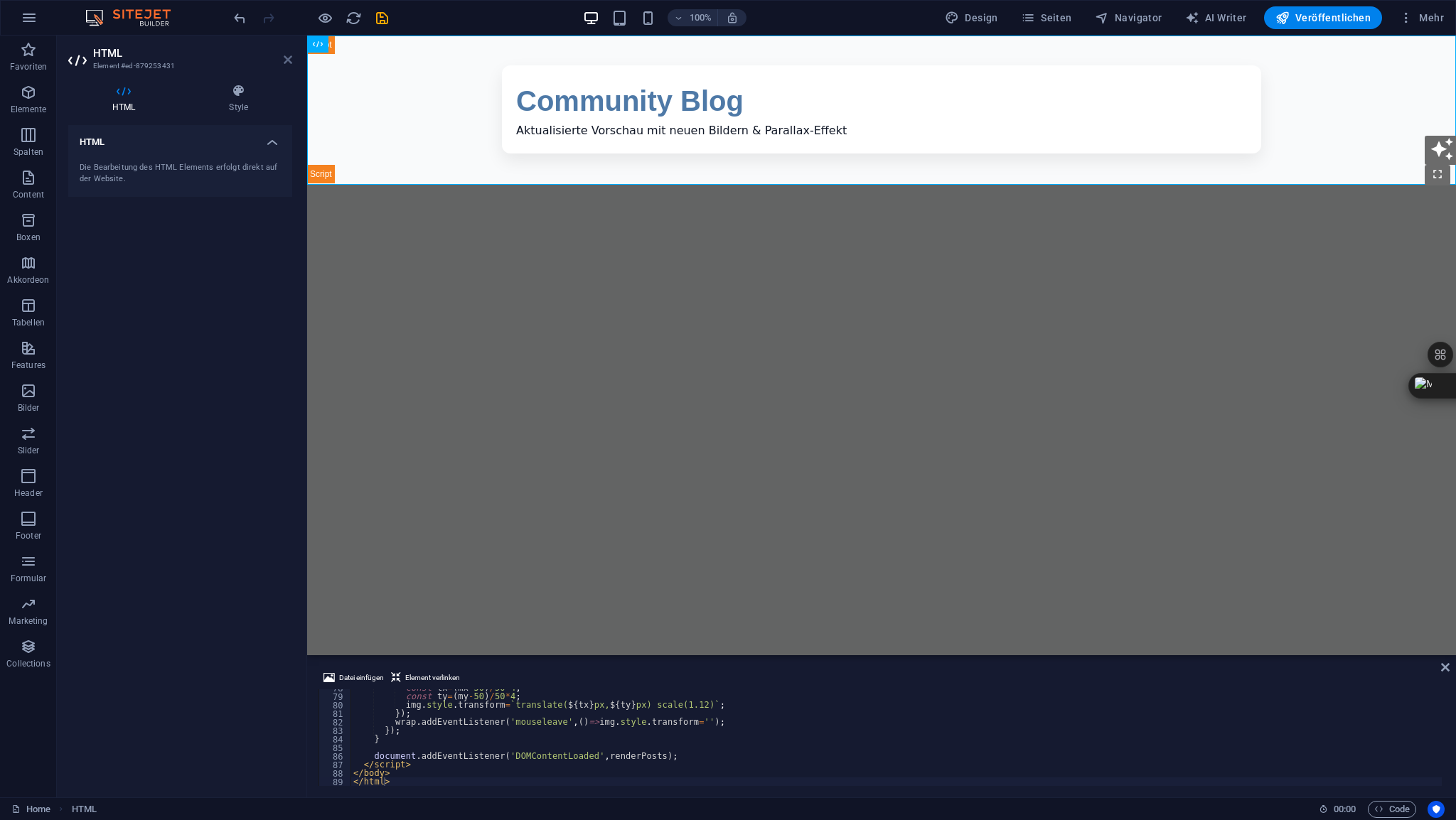
click at [290, 59] on icon at bounding box center [288, 59] width 9 height 11
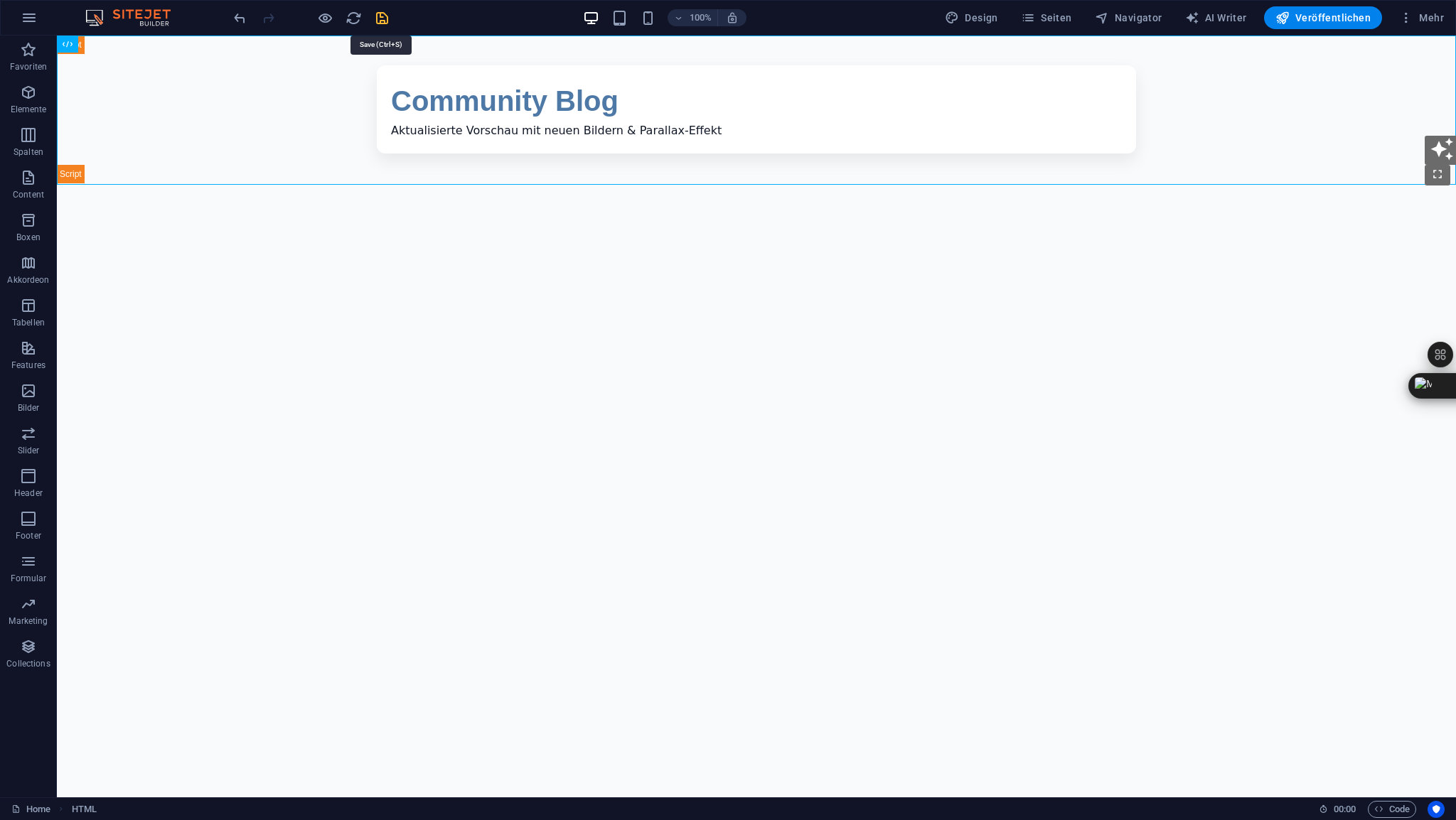
click at [385, 17] on icon "save" at bounding box center [382, 17] width 16 height 16
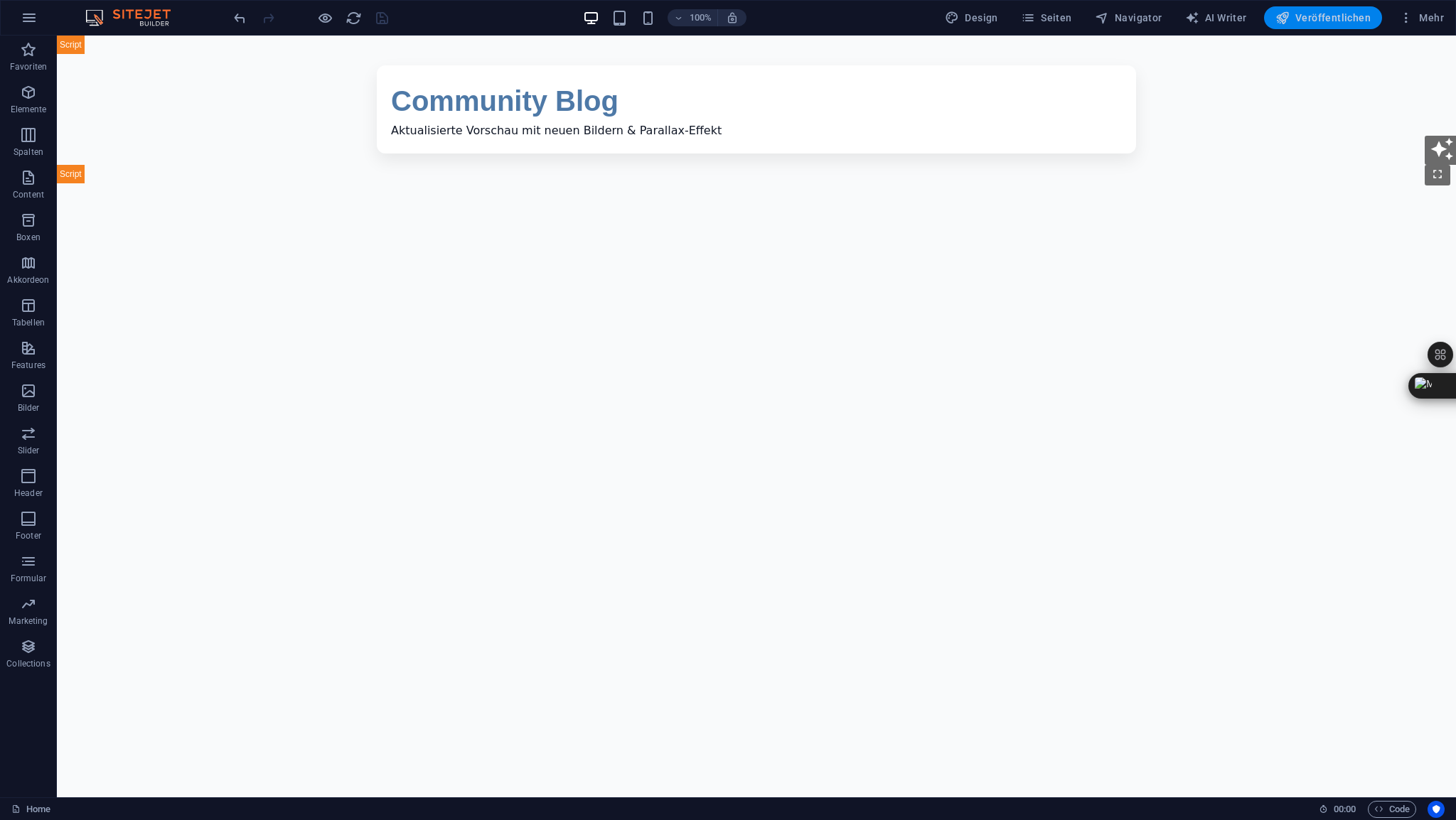
click at [1315, 16] on span "Veröffentlichen" at bounding box center [1323, 17] width 95 height 14
click at [89, 40] on span "HTML" at bounding box center [89, 44] width 23 height 9
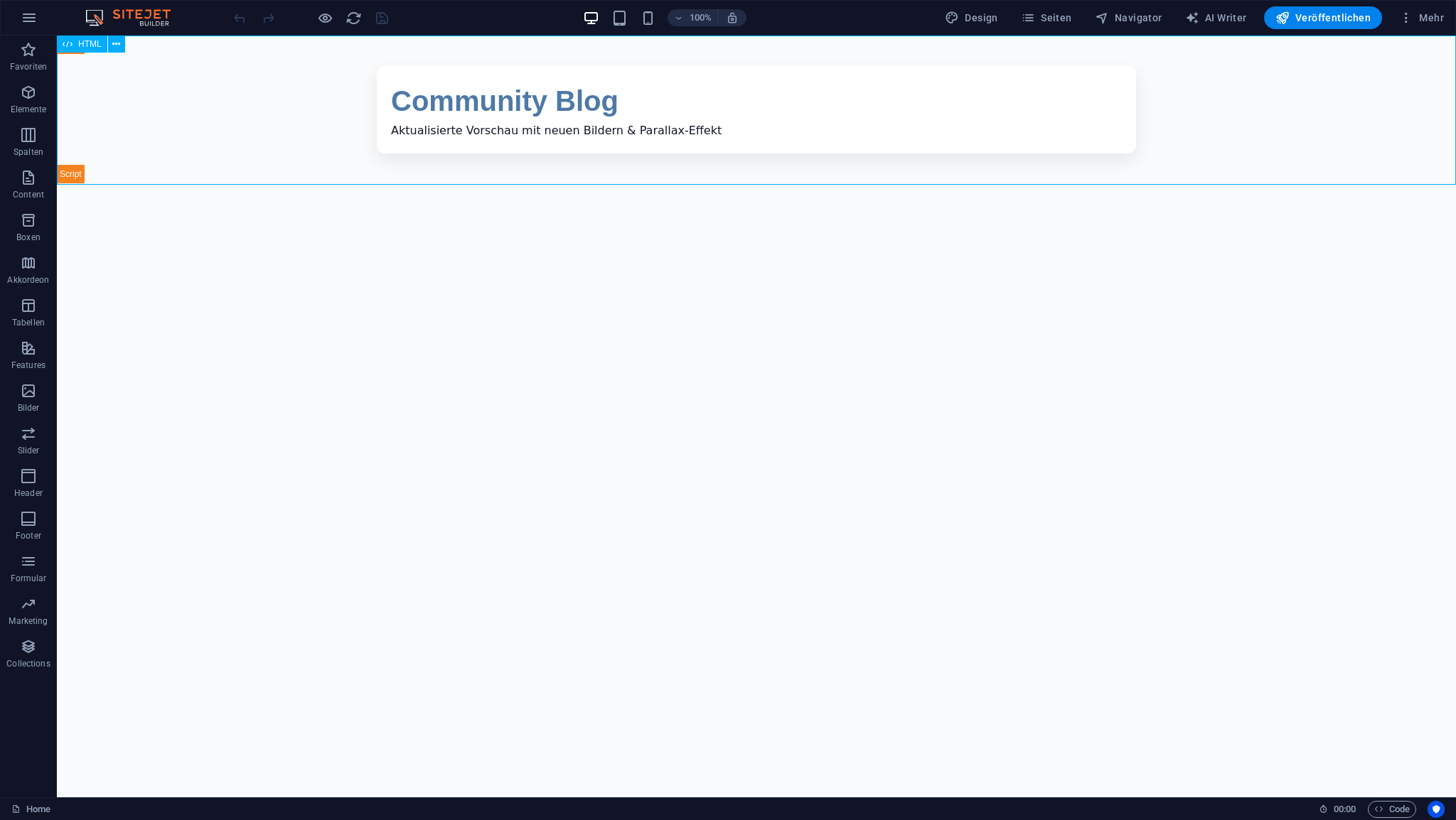
click at [89, 40] on span "HTML" at bounding box center [89, 44] width 23 height 9
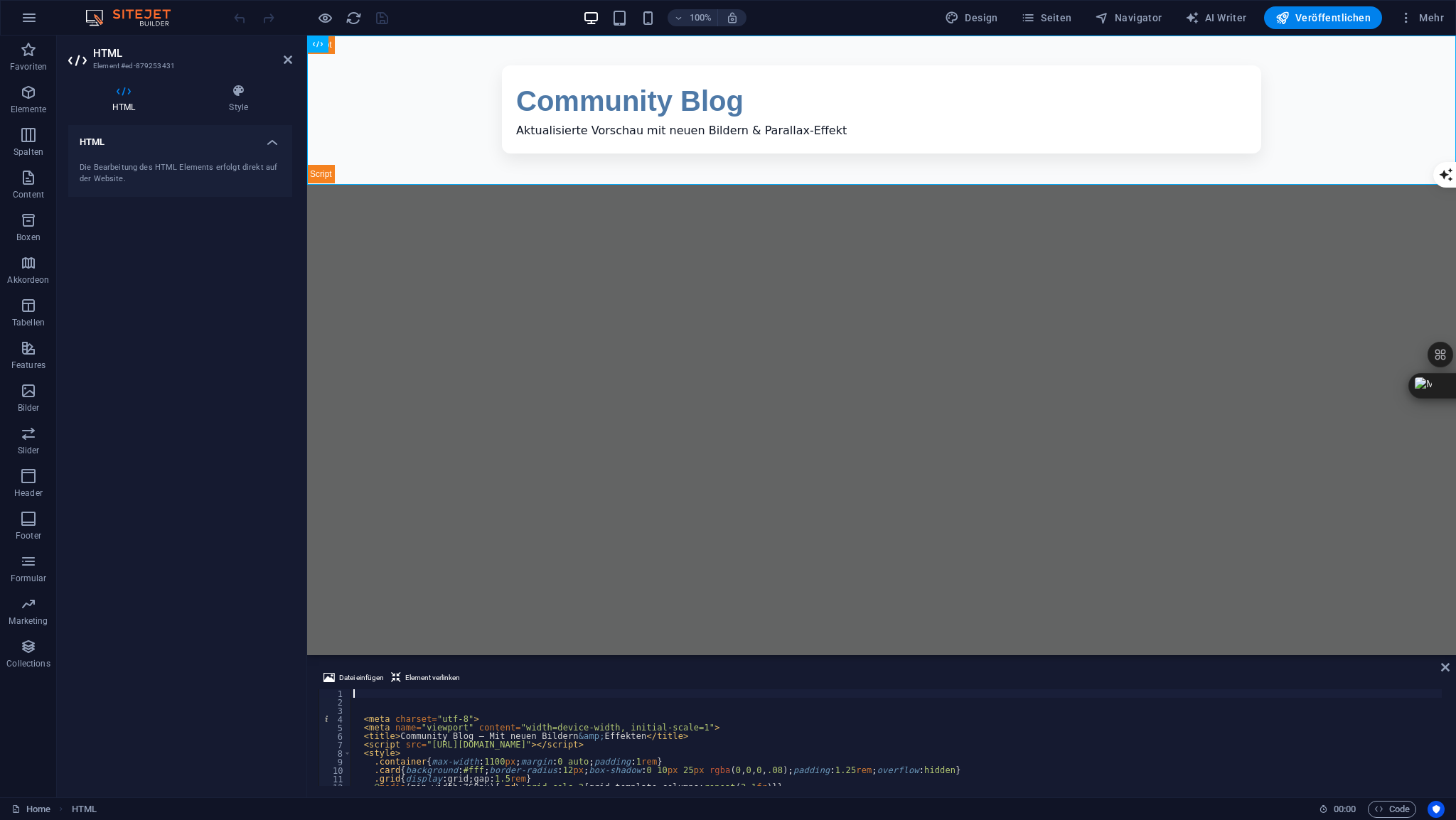
click at [376, 694] on div "< meta charset = "utf-8" > < meta name = "viewport" content = "width=device-wid…" at bounding box center [896, 746] width 1092 height 114
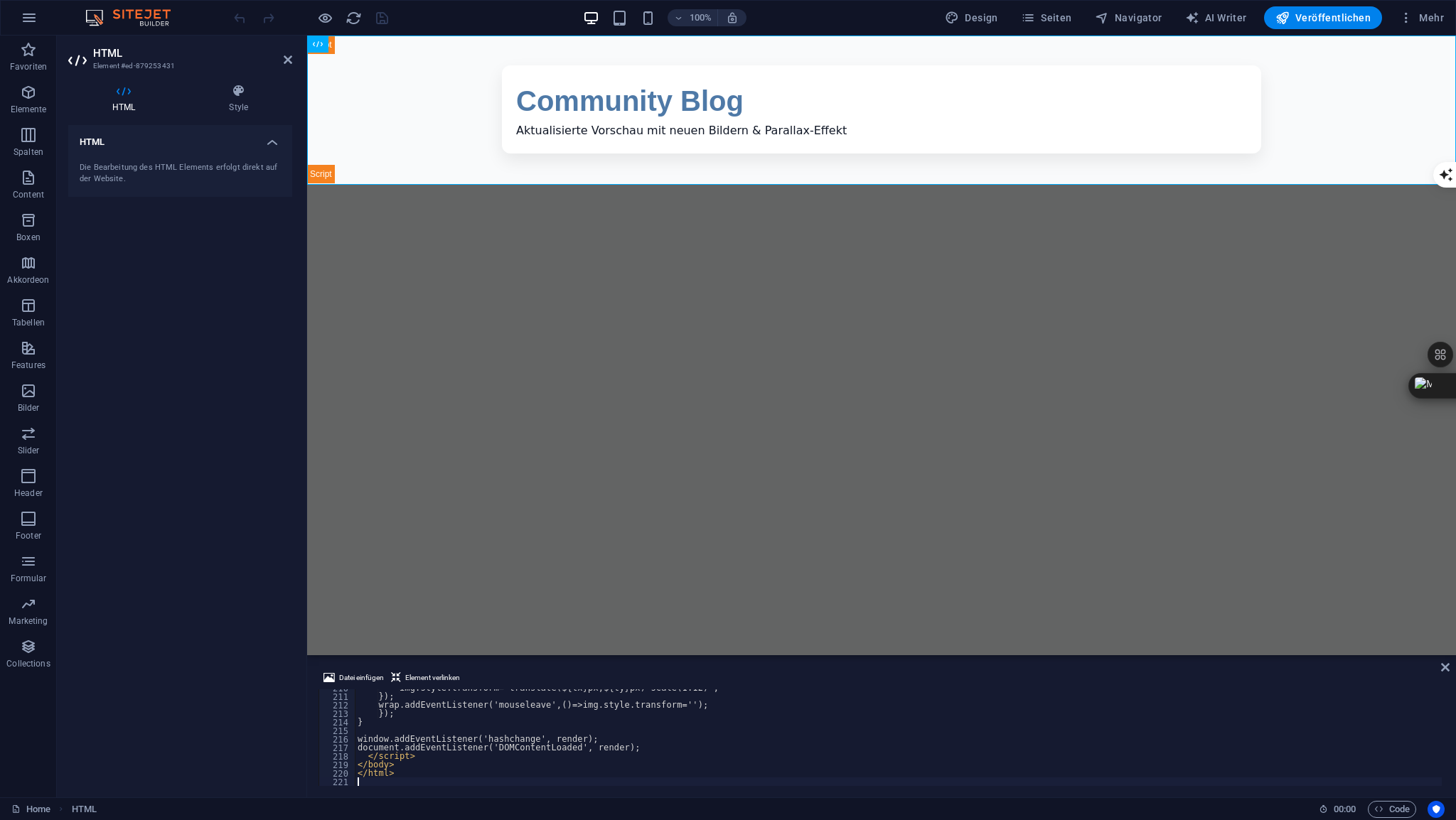
scroll to position [1788, 0]
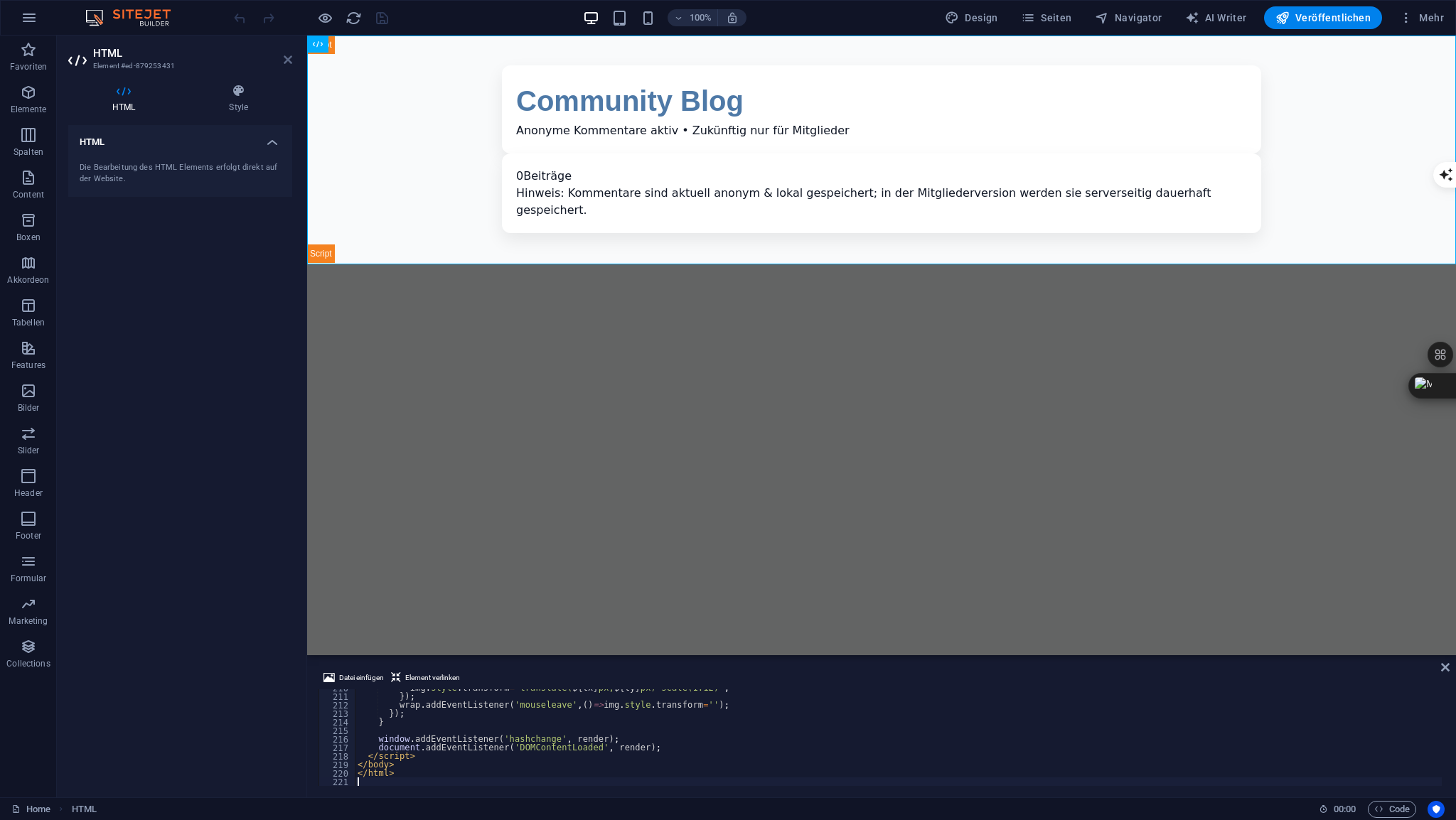
click at [289, 61] on icon at bounding box center [288, 59] width 9 height 11
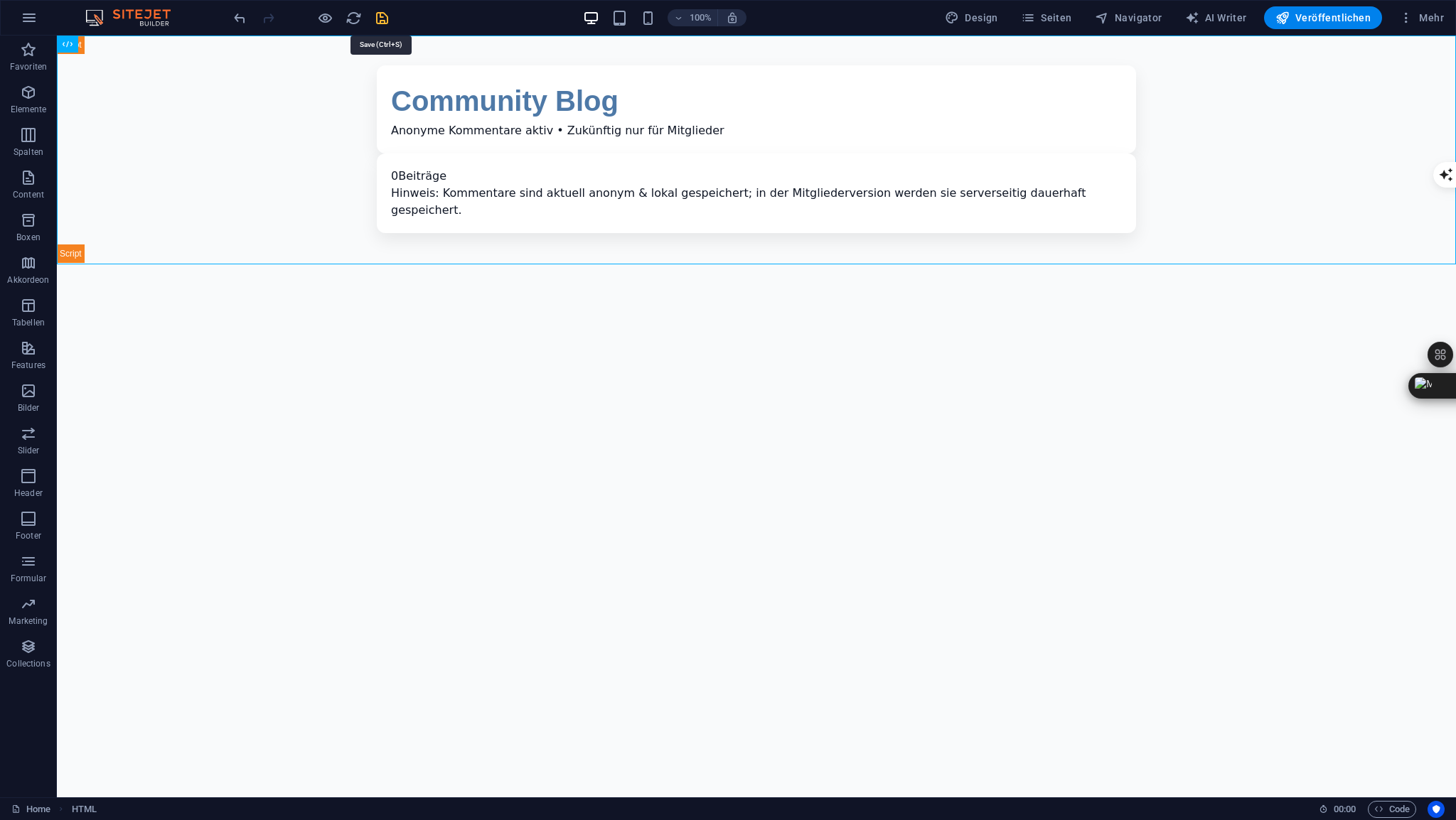
click at [378, 17] on icon "save" at bounding box center [382, 17] width 16 height 16
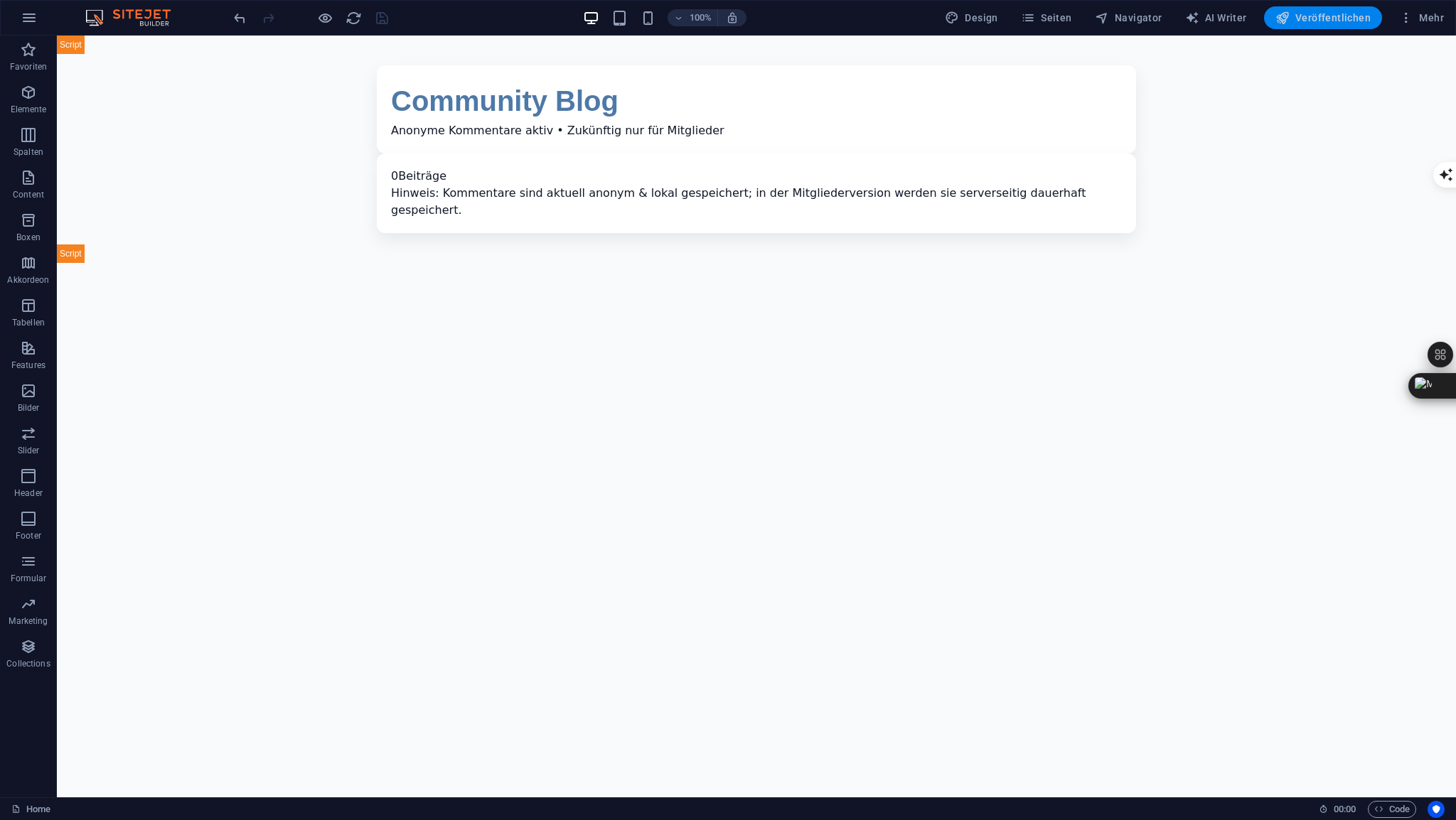
click at [1326, 18] on span "Veröffentlichen" at bounding box center [1323, 17] width 95 height 14
click at [98, 44] on span "HTML" at bounding box center [89, 44] width 23 height 9
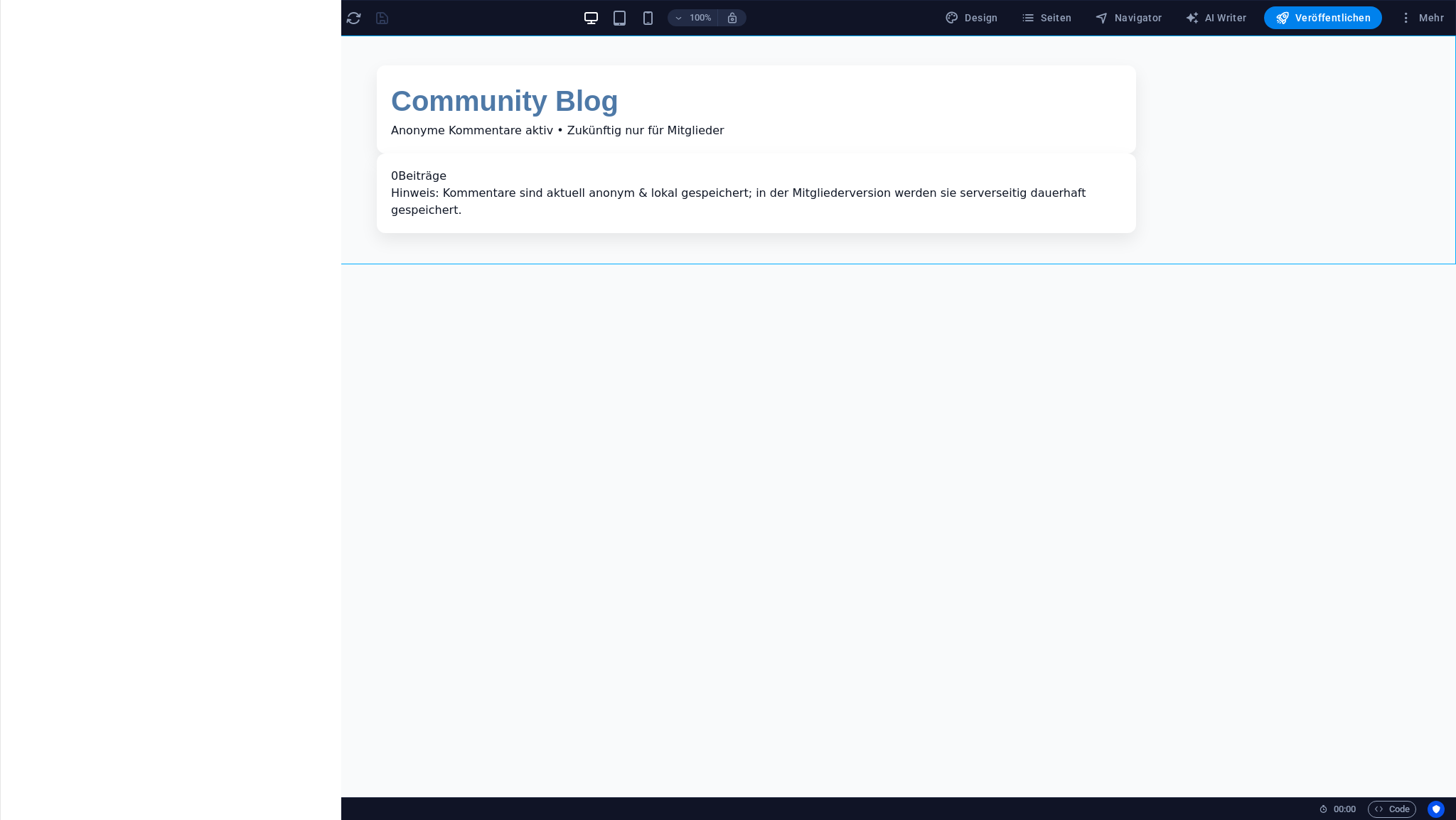
click at [98, 44] on span "HTML" at bounding box center [89, 44] width 23 height 9
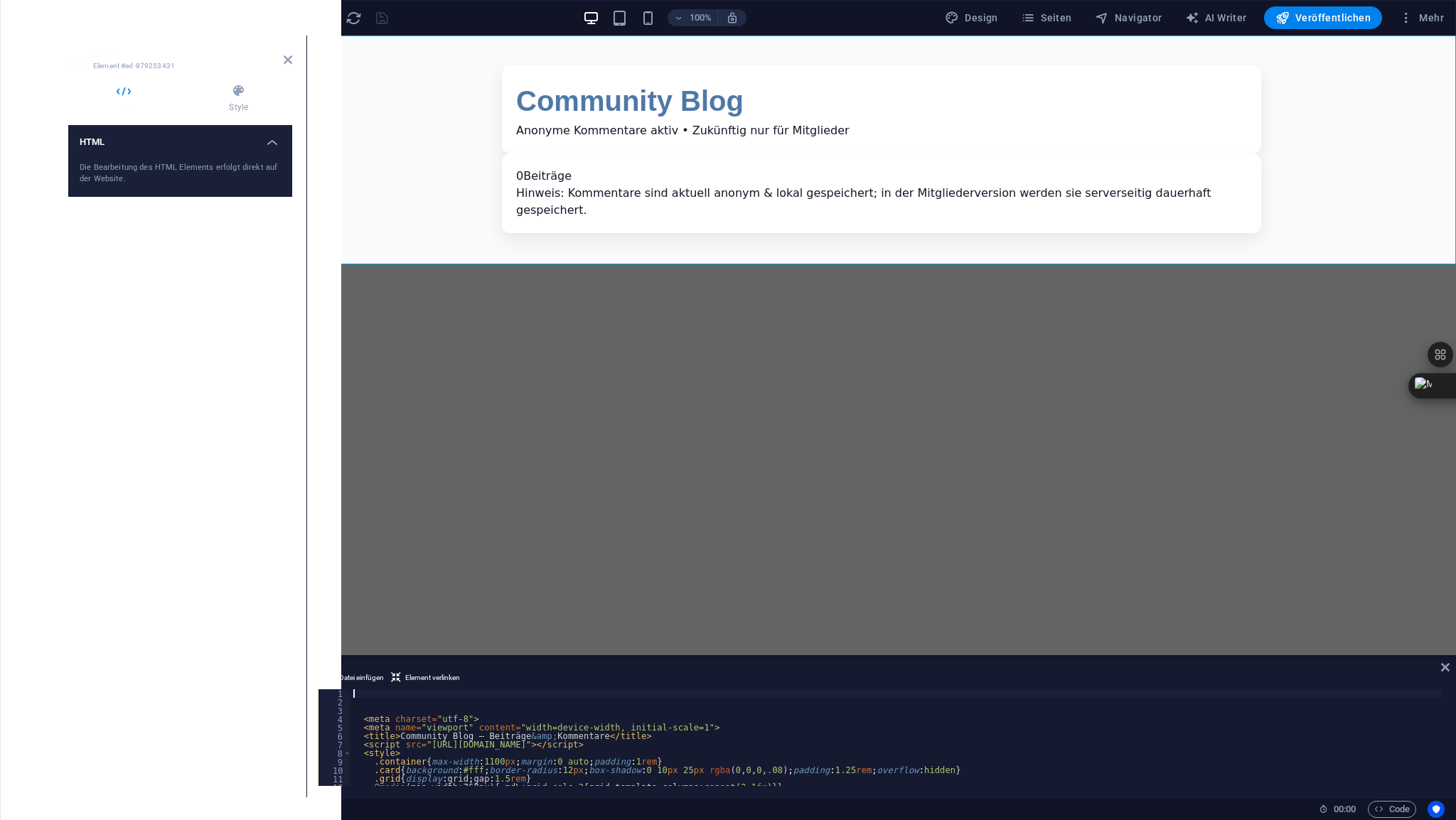
click at [387, 692] on div "< meta charset = "utf-8" > < meta name = "viewport" content = "width=device-wid…" at bounding box center [896, 746] width 1092 height 114
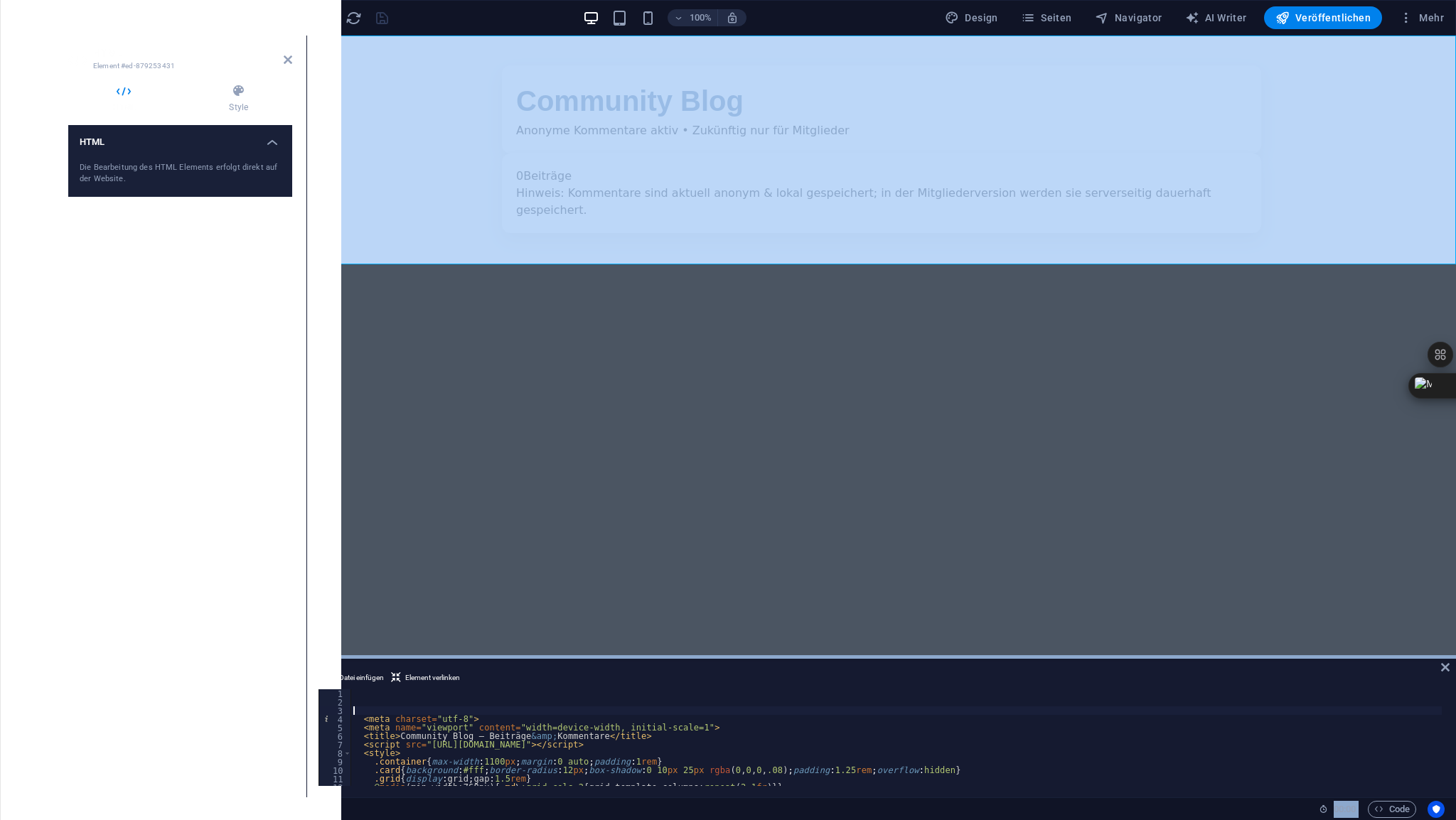
click at [432, 714] on div "< meta charset = "utf-8" > < meta name = "viewport" content = "width=device-wid…" at bounding box center [896, 746] width 1092 height 114
click at [426, 714] on div "< meta charset = "utf-8" > < meta name = "viewport" content = "width=device-wid…" at bounding box center [896, 746] width 1092 height 114
click at [425, 701] on div "< meta charset = "utf-8" > < meta name = "viewport" content = "width=device-wid…" at bounding box center [896, 746] width 1092 height 114
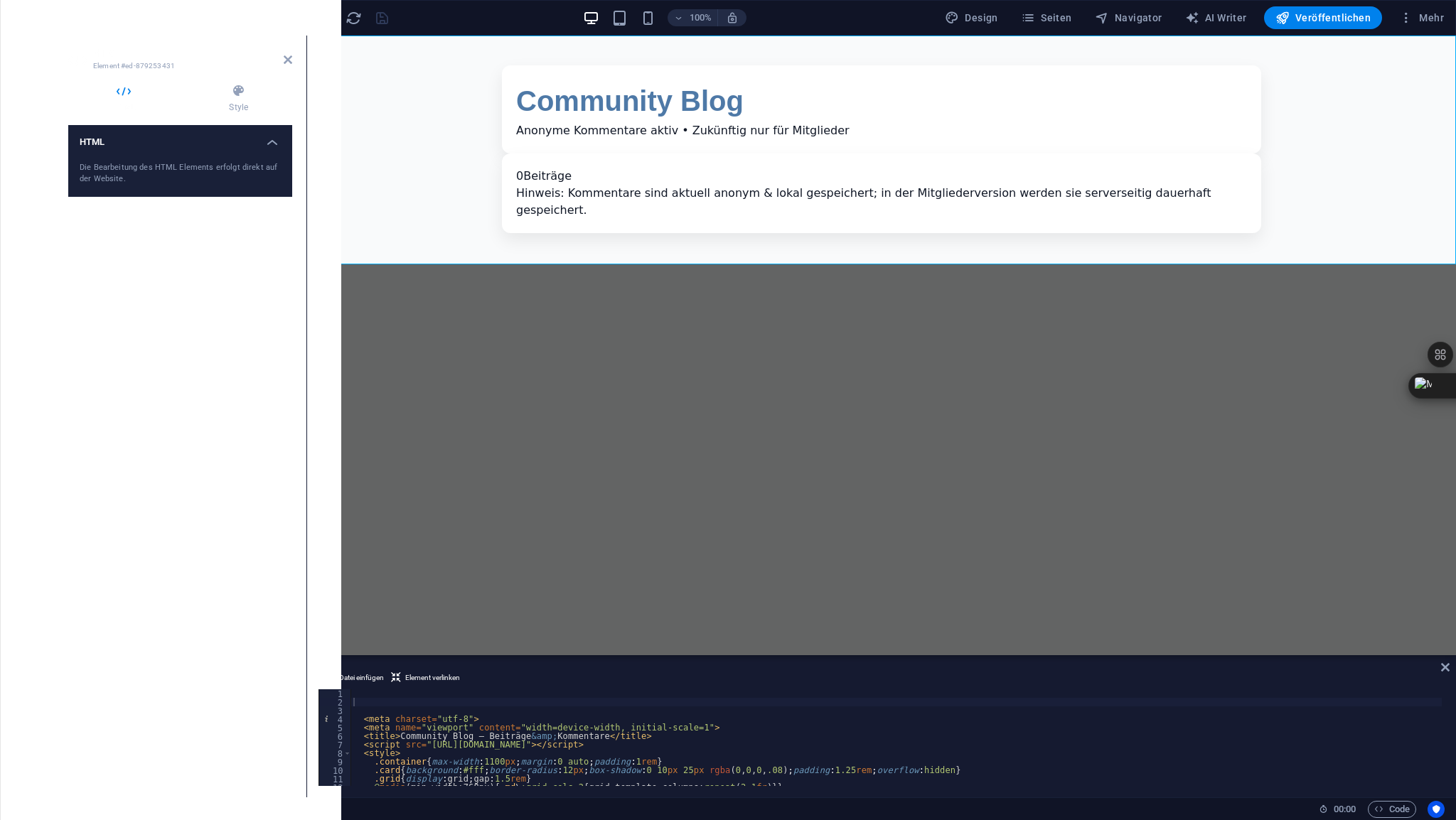
click at [504, 263] on html "Skip to main content Community Blog – Beiträge & Kommentare Community Blog Anon…" at bounding box center [882, 149] width 1149 height 227
click at [399, 694] on div "< meta charset = "utf-8" > < meta name = "viewport" content = "width=device-wid…" at bounding box center [896, 746] width 1092 height 114
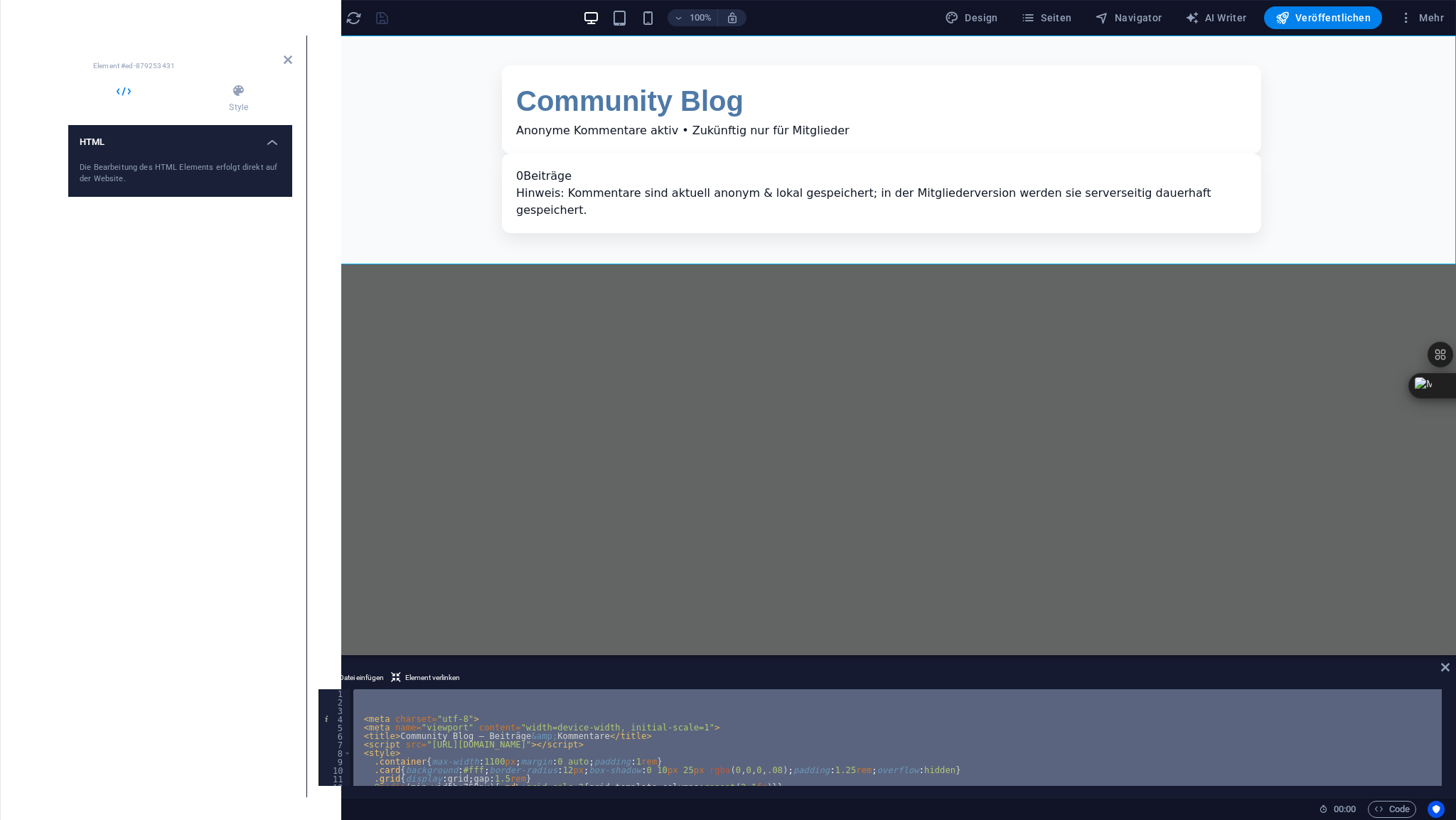
paste textarea
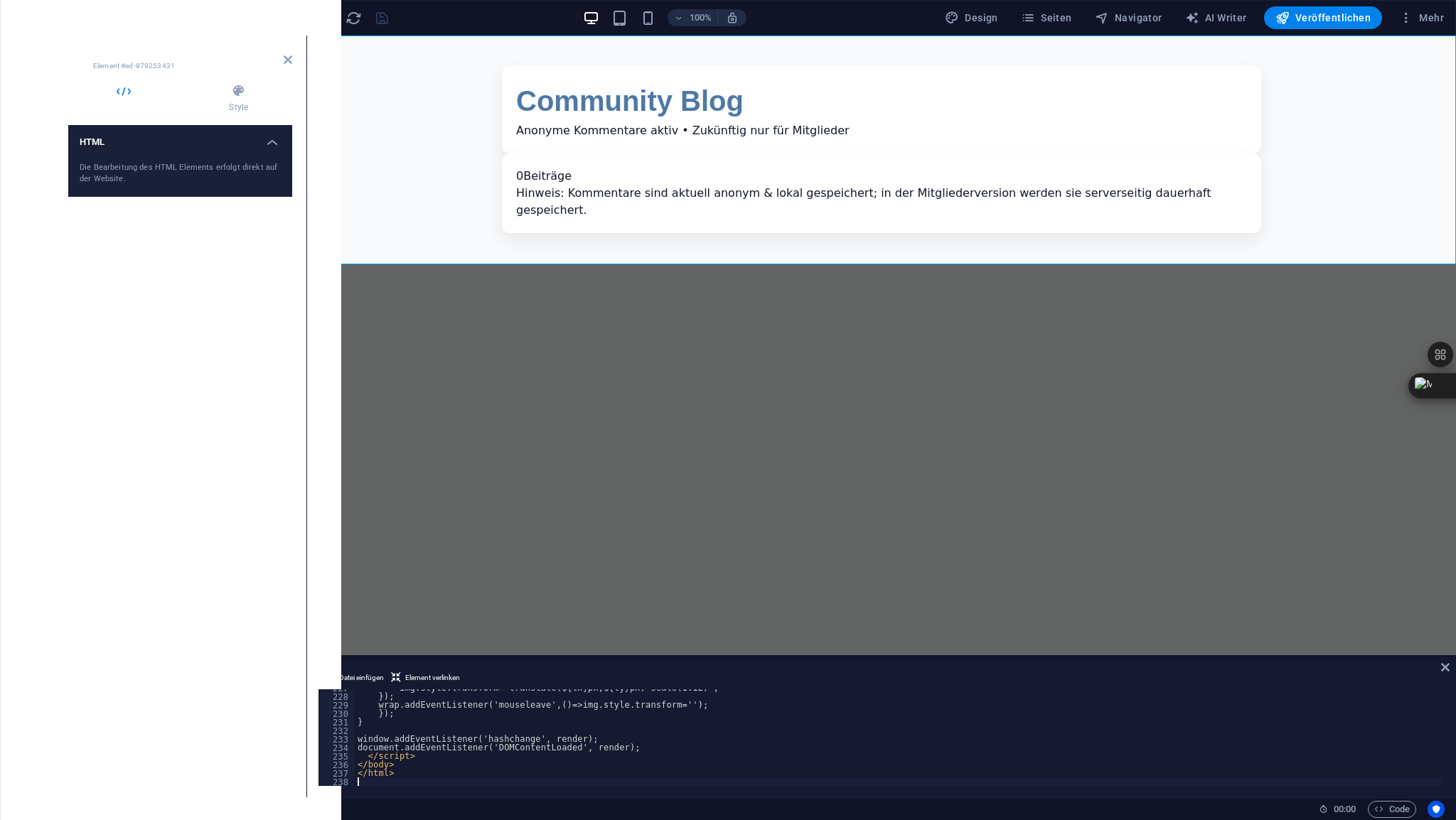
scroll to position [1933, 0]
click at [290, 57] on icon at bounding box center [288, 59] width 9 height 11
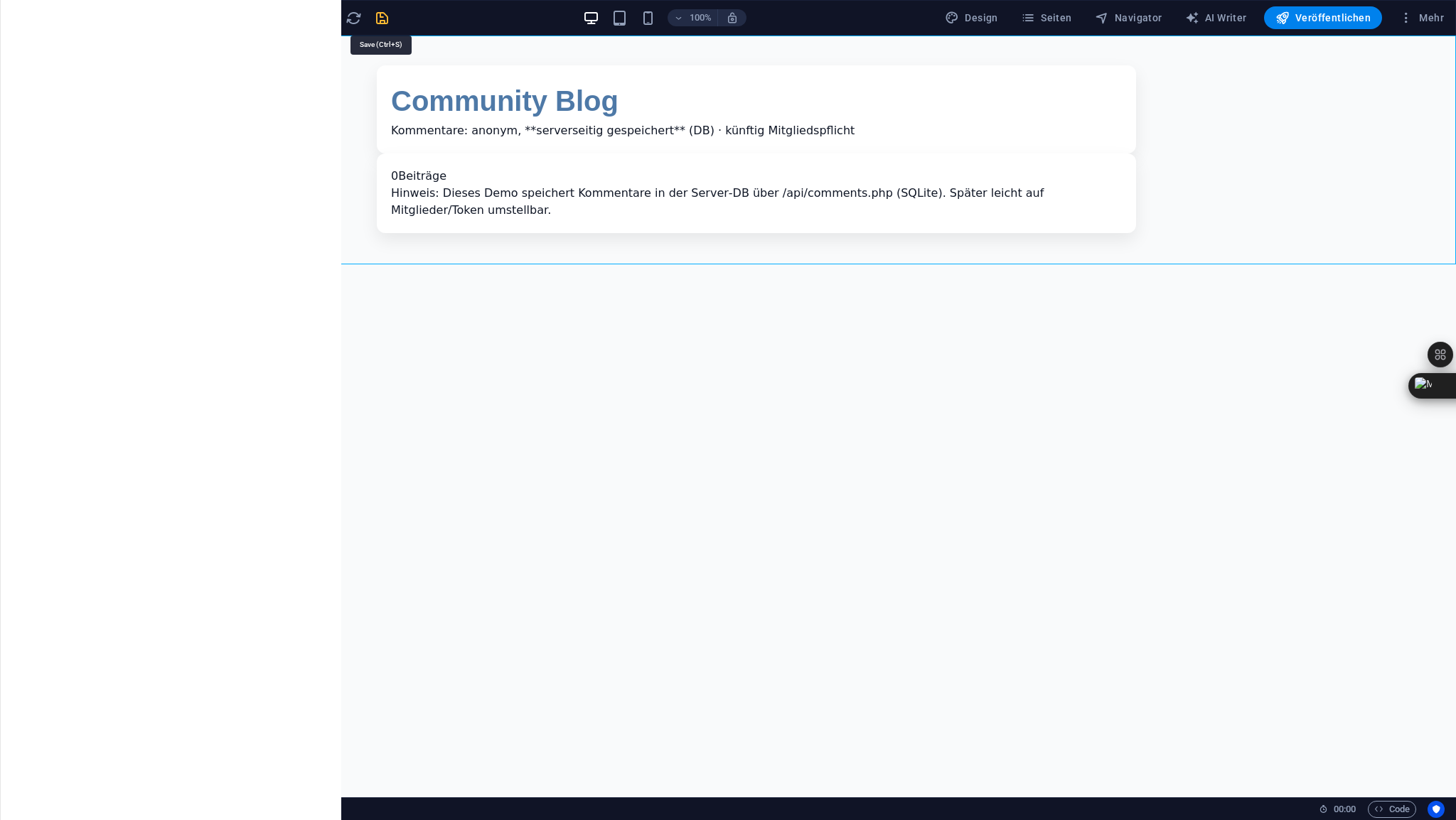
click at [379, 16] on icon "save" at bounding box center [382, 17] width 16 height 16
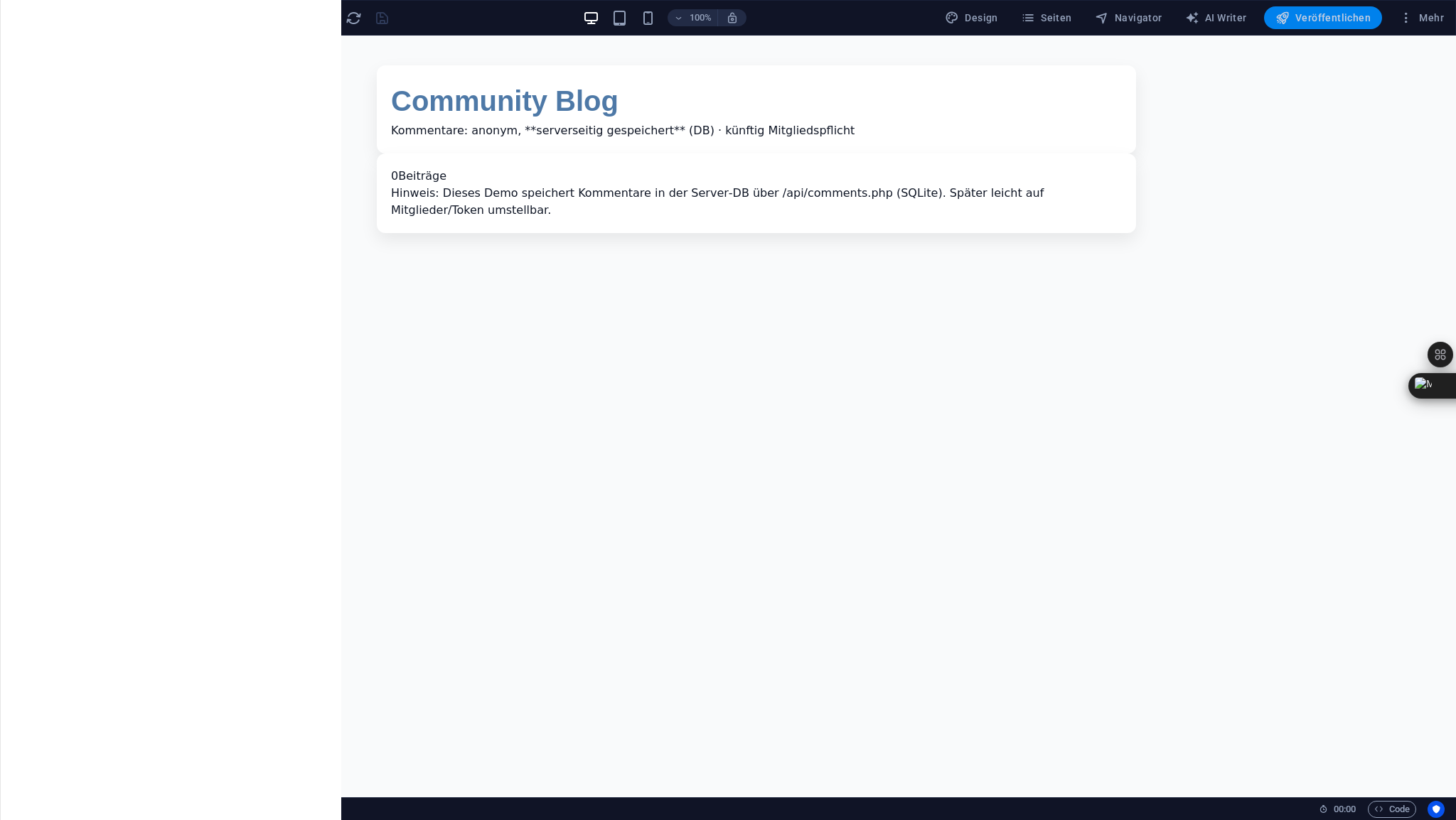
click at [1326, 19] on span "Veröffentlichen" at bounding box center [1323, 17] width 95 height 14
